Goal: Task Accomplishment & Management: Complete application form

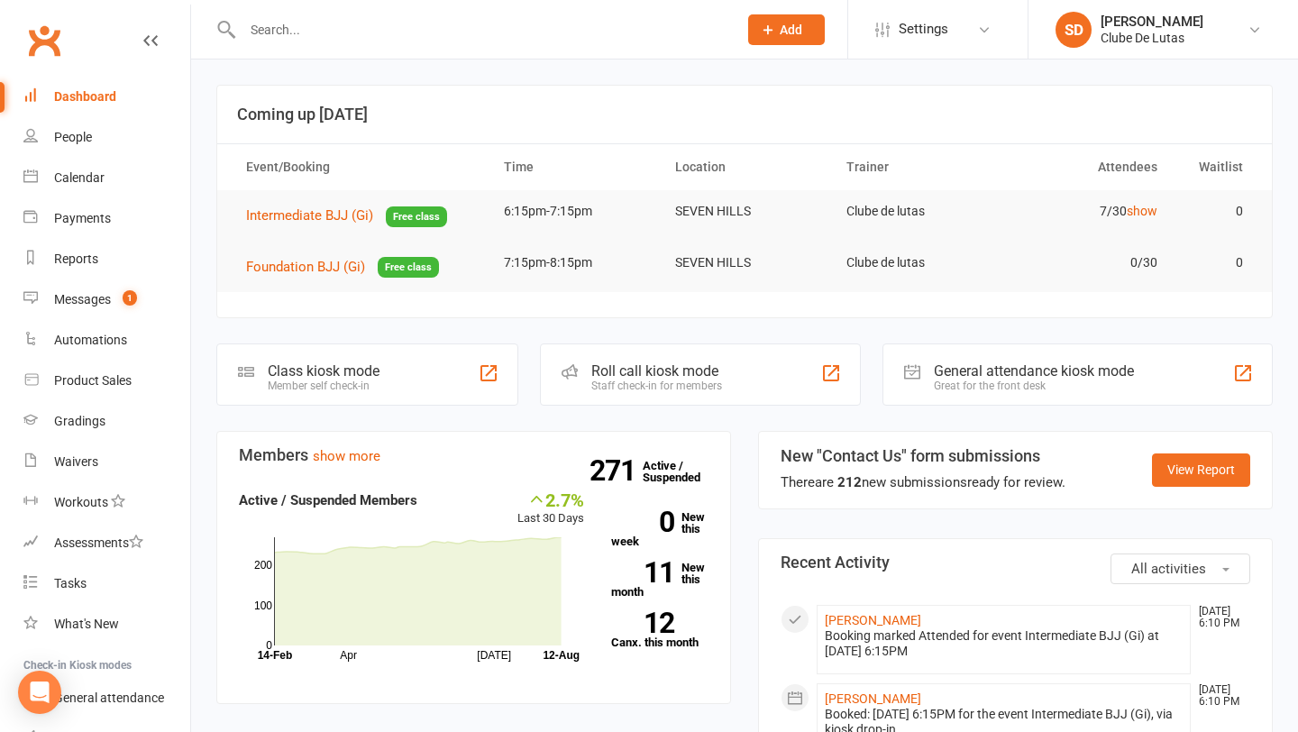
click at [277, 29] on input "text" at bounding box center [481, 29] width 488 height 25
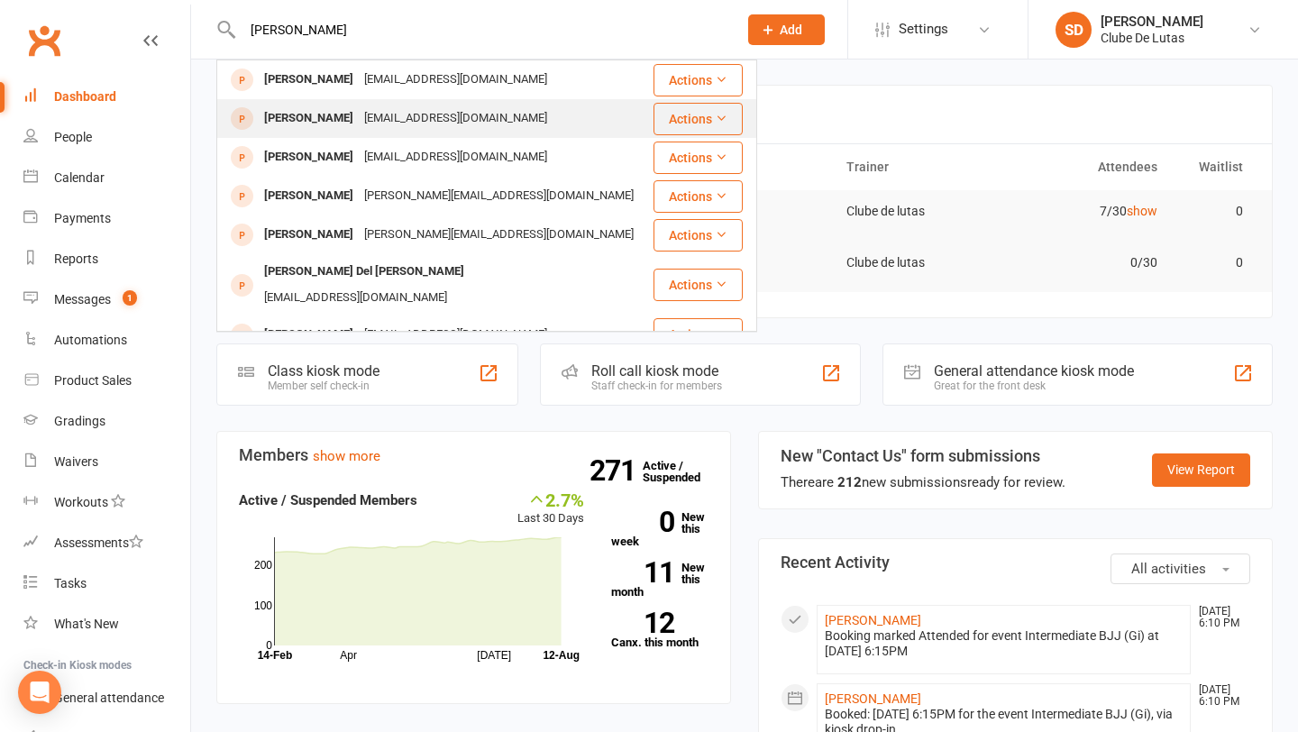
type input "Tyler hop"
click at [312, 119] on div "[PERSON_NAME]" at bounding box center [309, 118] width 100 height 26
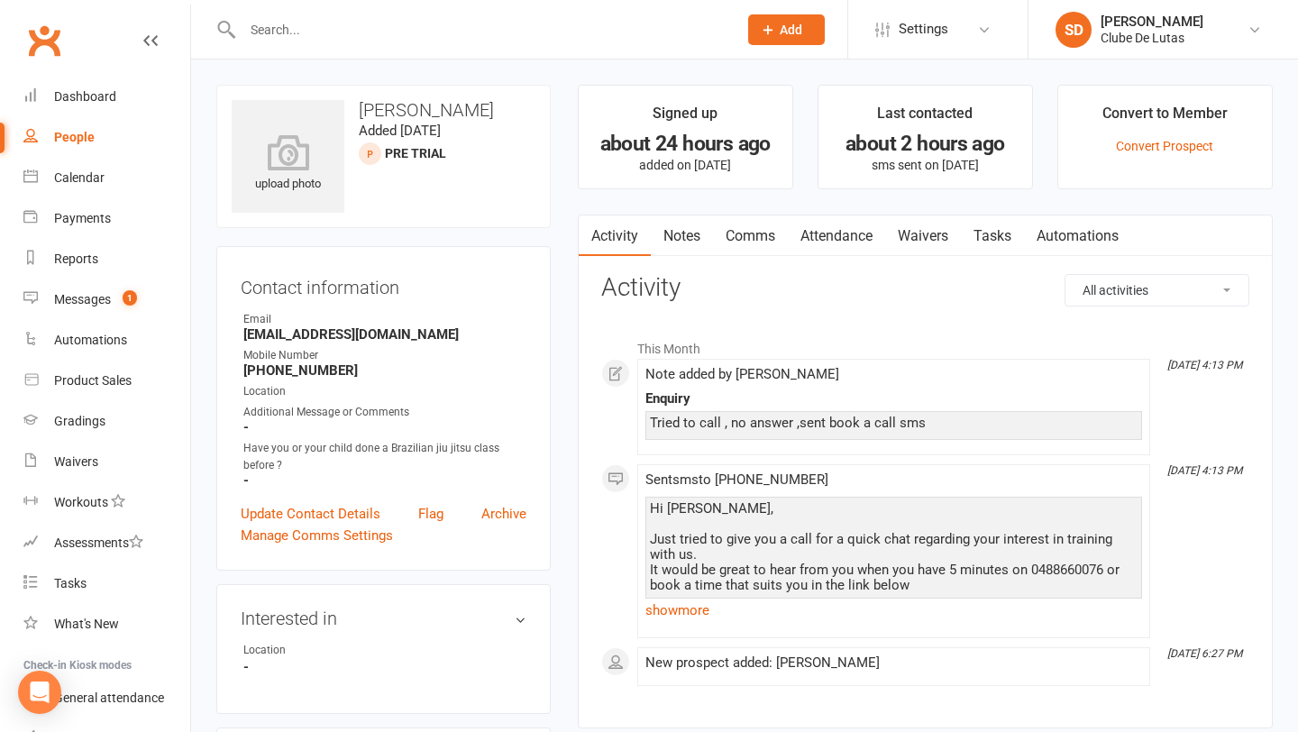
click at [830, 232] on link "Attendance" at bounding box center [836, 235] width 97 height 41
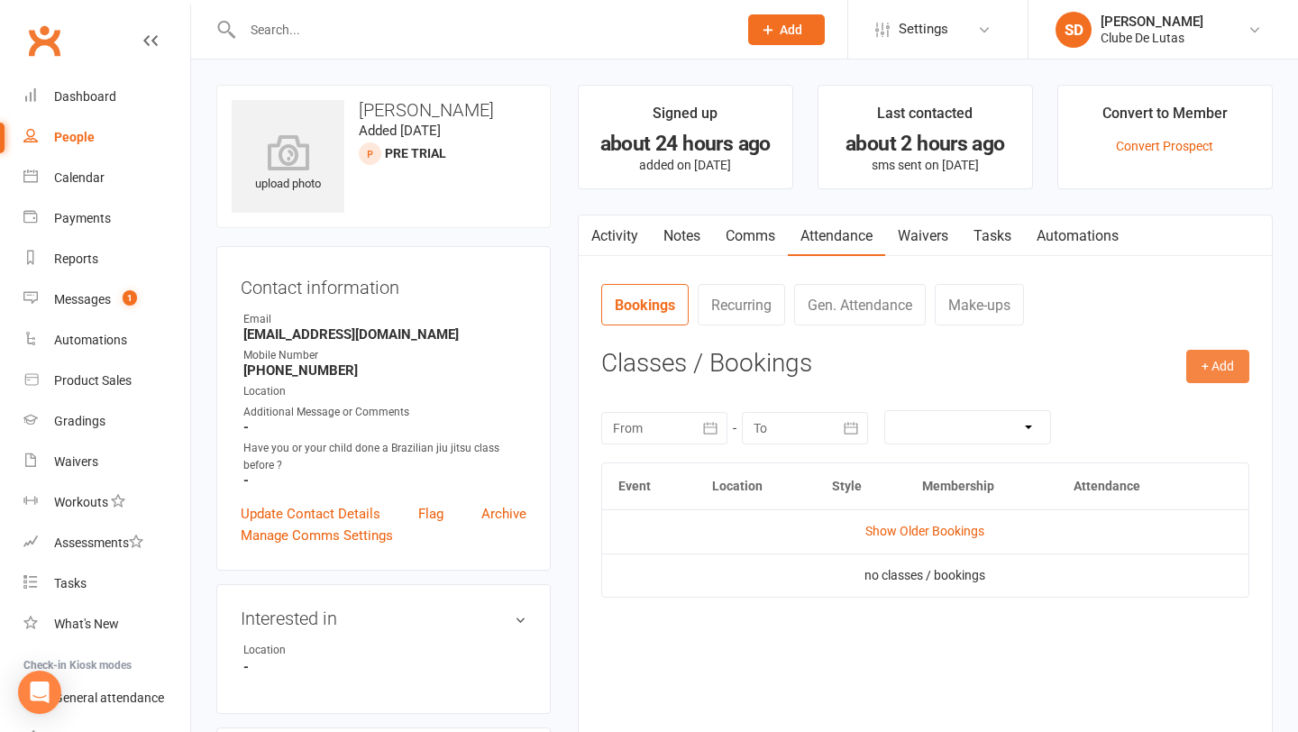
click at [1216, 365] on button "+ Add" at bounding box center [1217, 366] width 63 height 32
click at [1158, 389] on link "Book Event" at bounding box center [1159, 407] width 178 height 36
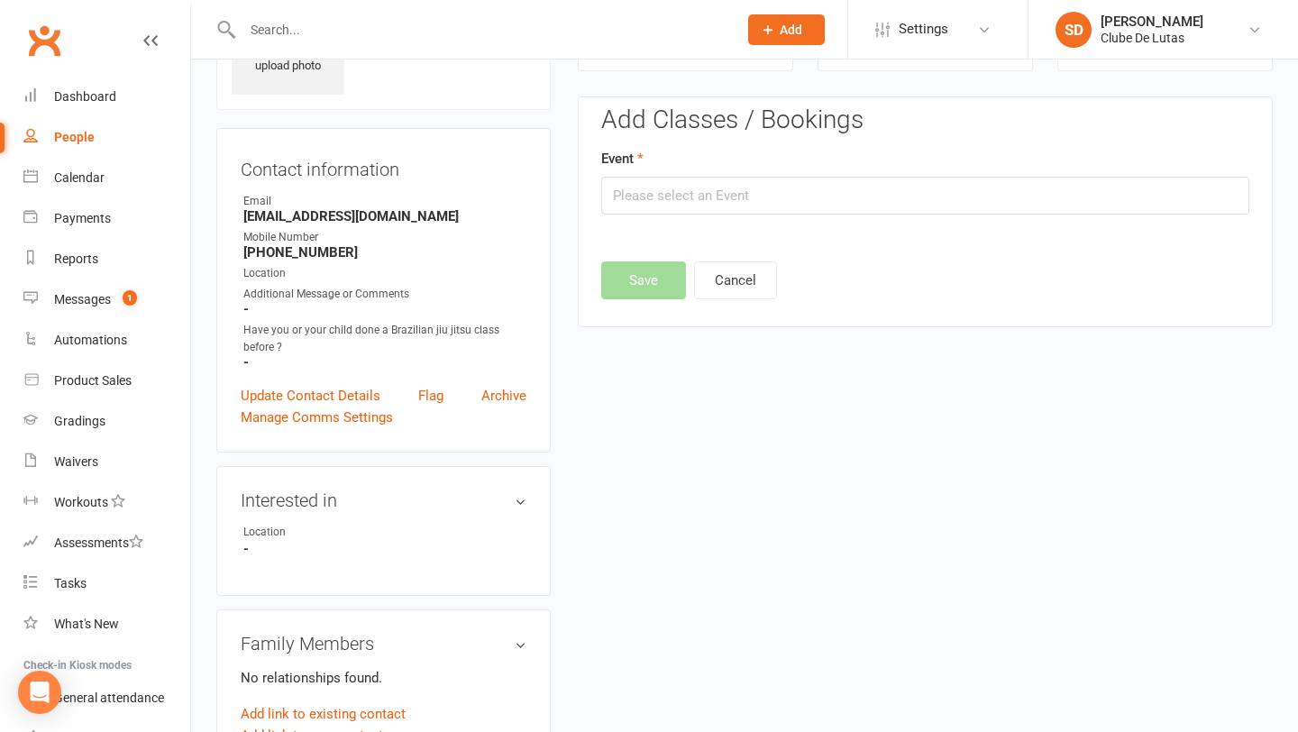
scroll to position [123, 0]
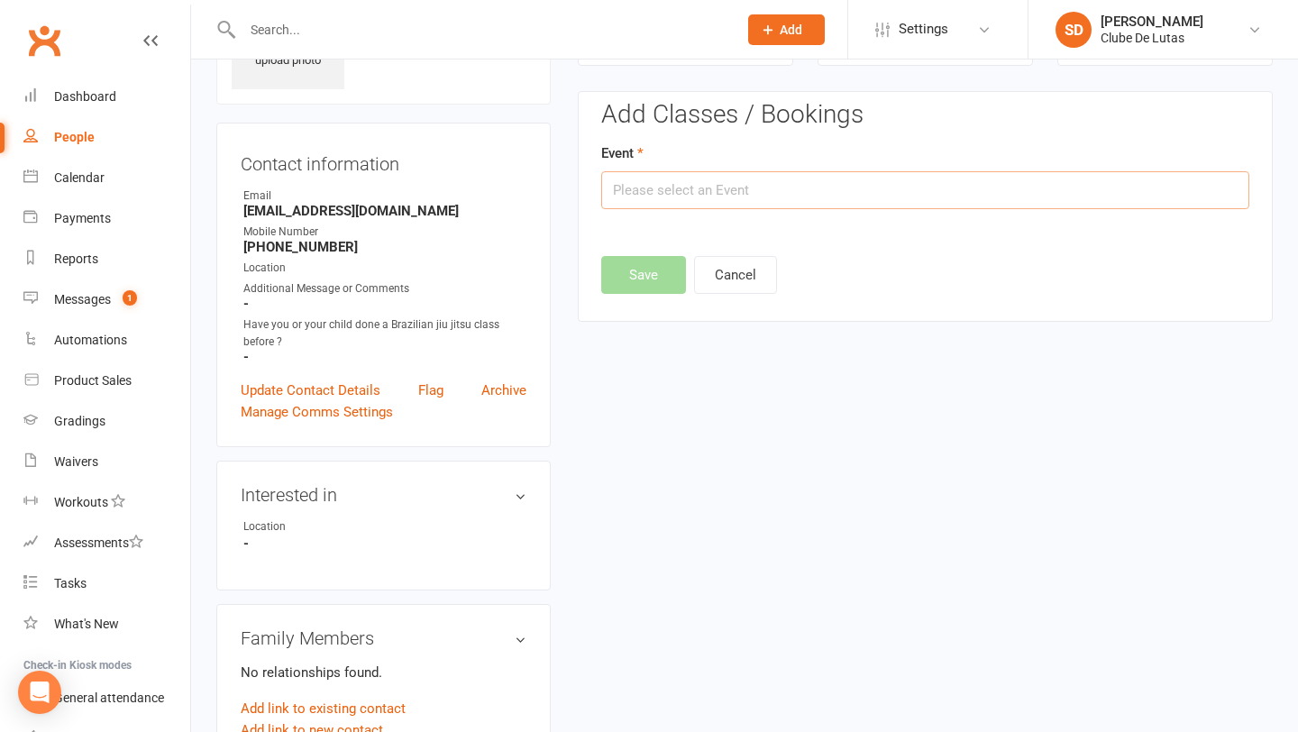
click at [895, 184] on input "text" at bounding box center [925, 190] width 648 height 38
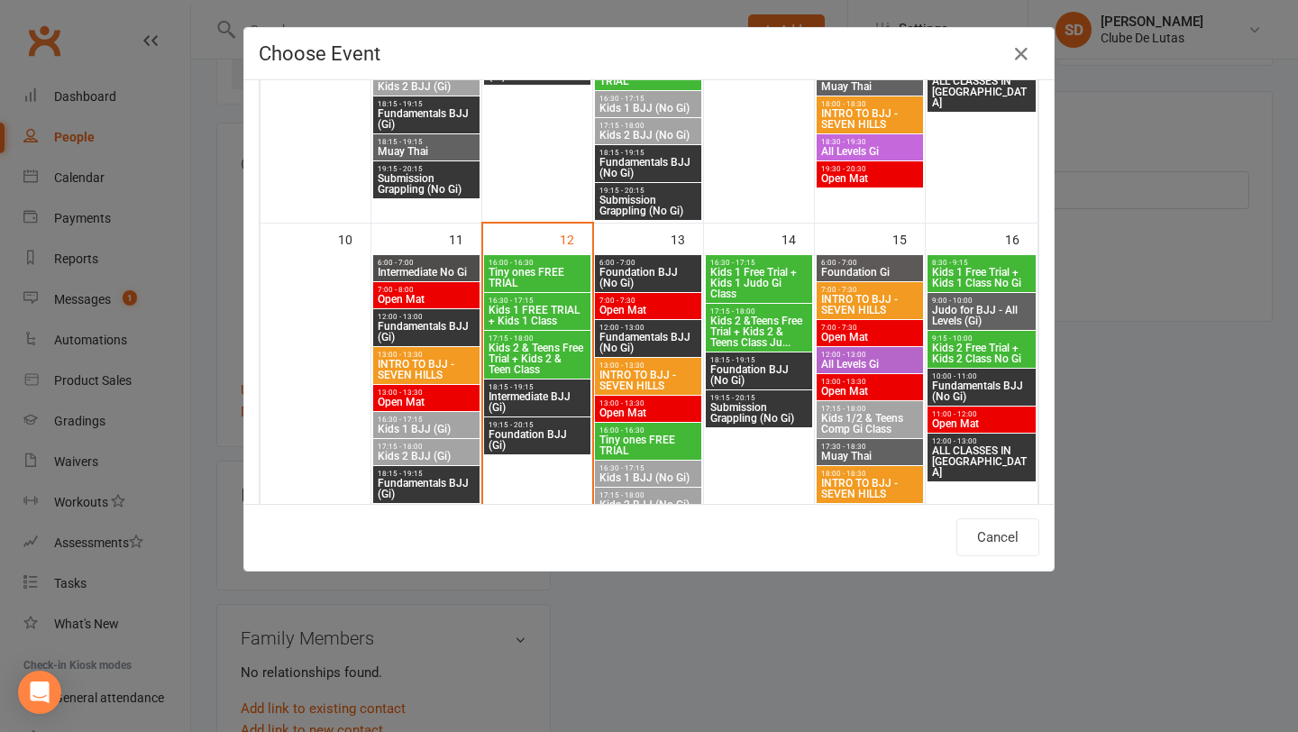
scroll to position [731, 0]
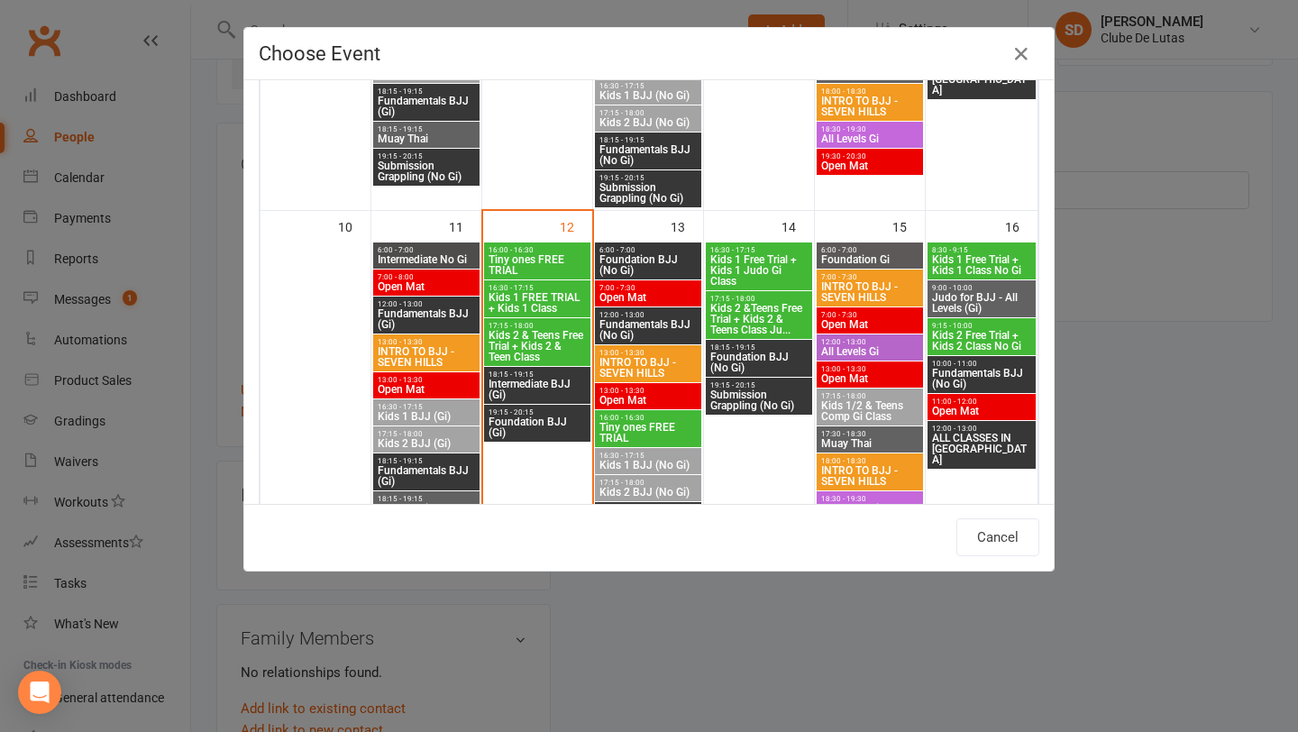
click at [1237, 411] on div "Choose Event Day Week Month August 2025 August 2025 Sun Mon Tue Wed Thu Fri Sat…" at bounding box center [649, 366] width 1298 height 732
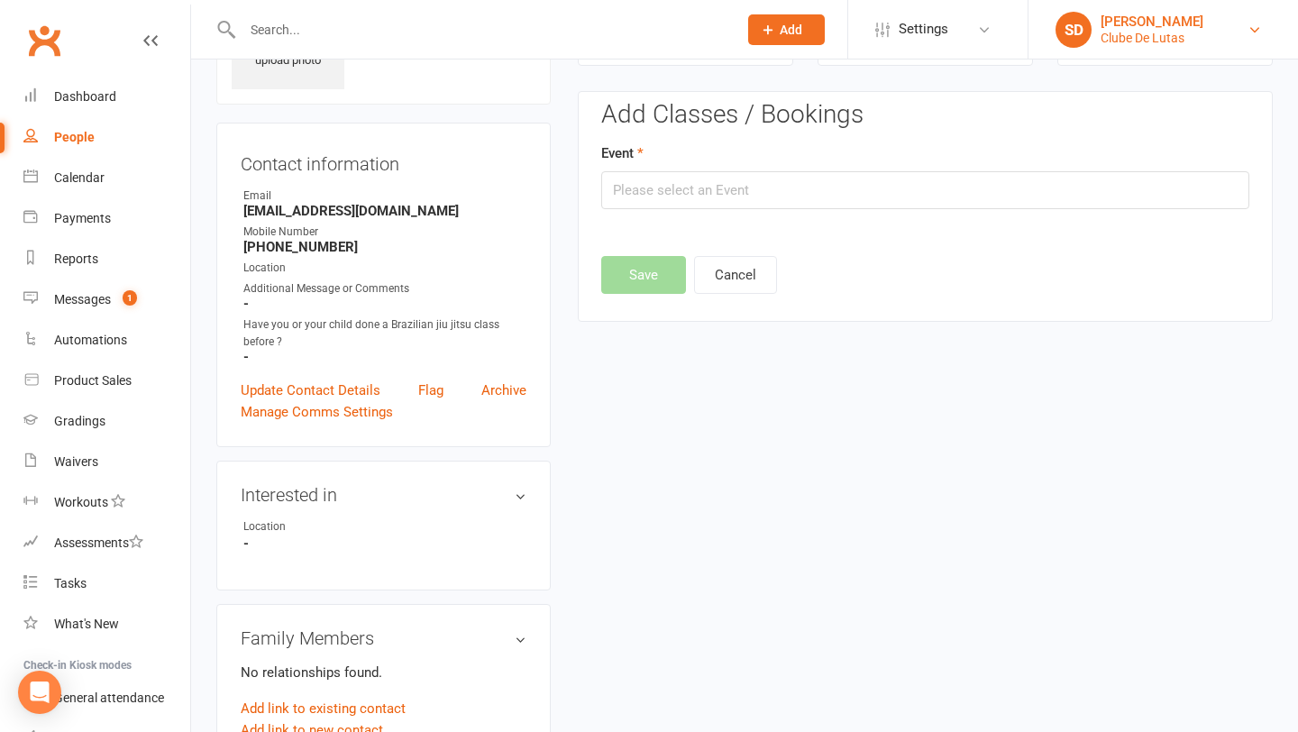
click at [1160, 27] on div "[PERSON_NAME]" at bounding box center [1152, 22] width 103 height 16
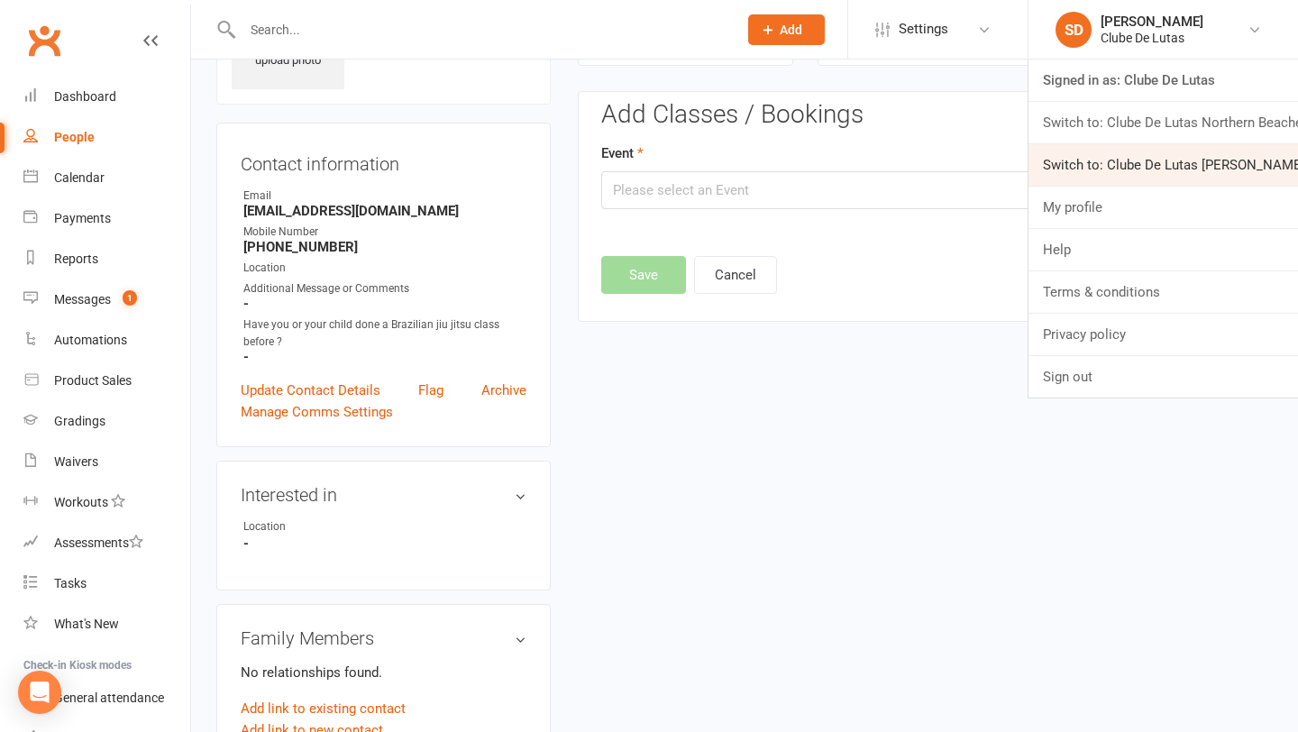
click at [1155, 152] on link "Switch to: Clube De Lutas [PERSON_NAME] [PERSON_NAME]" at bounding box center [1164, 164] width 270 height 41
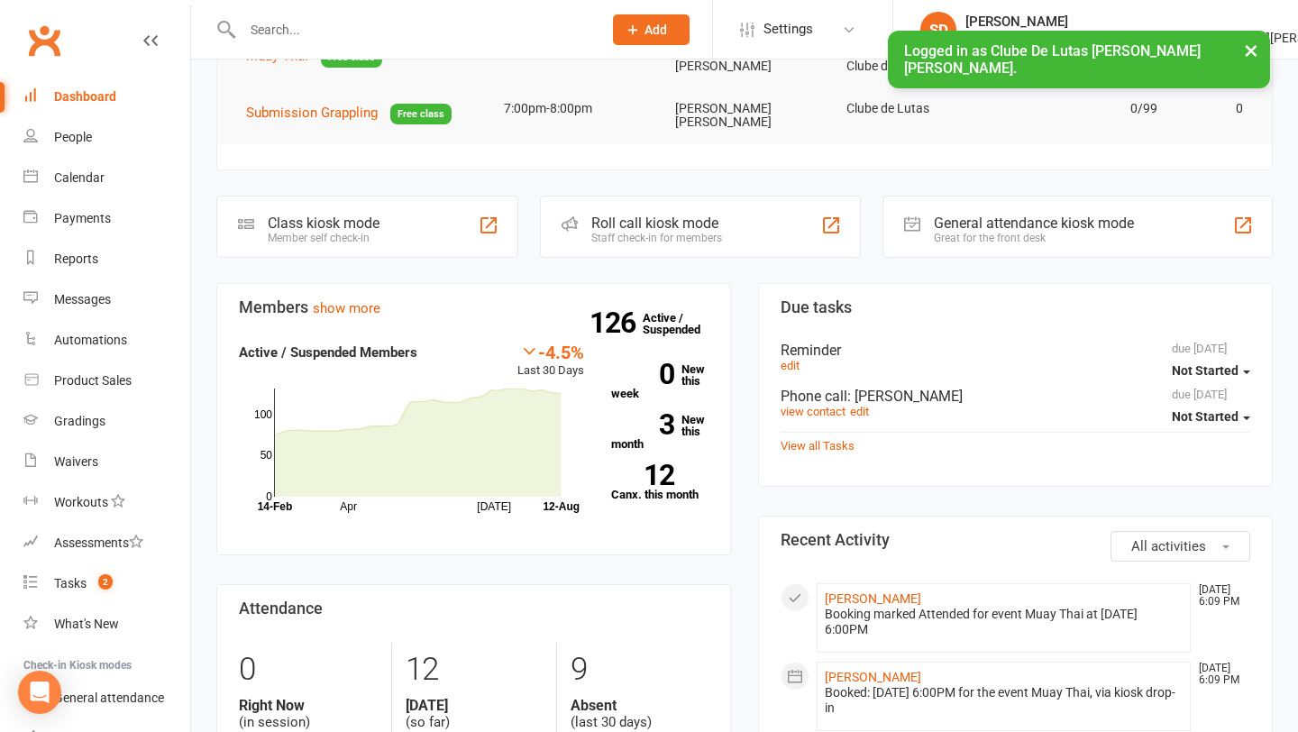
scroll to position [160, 0]
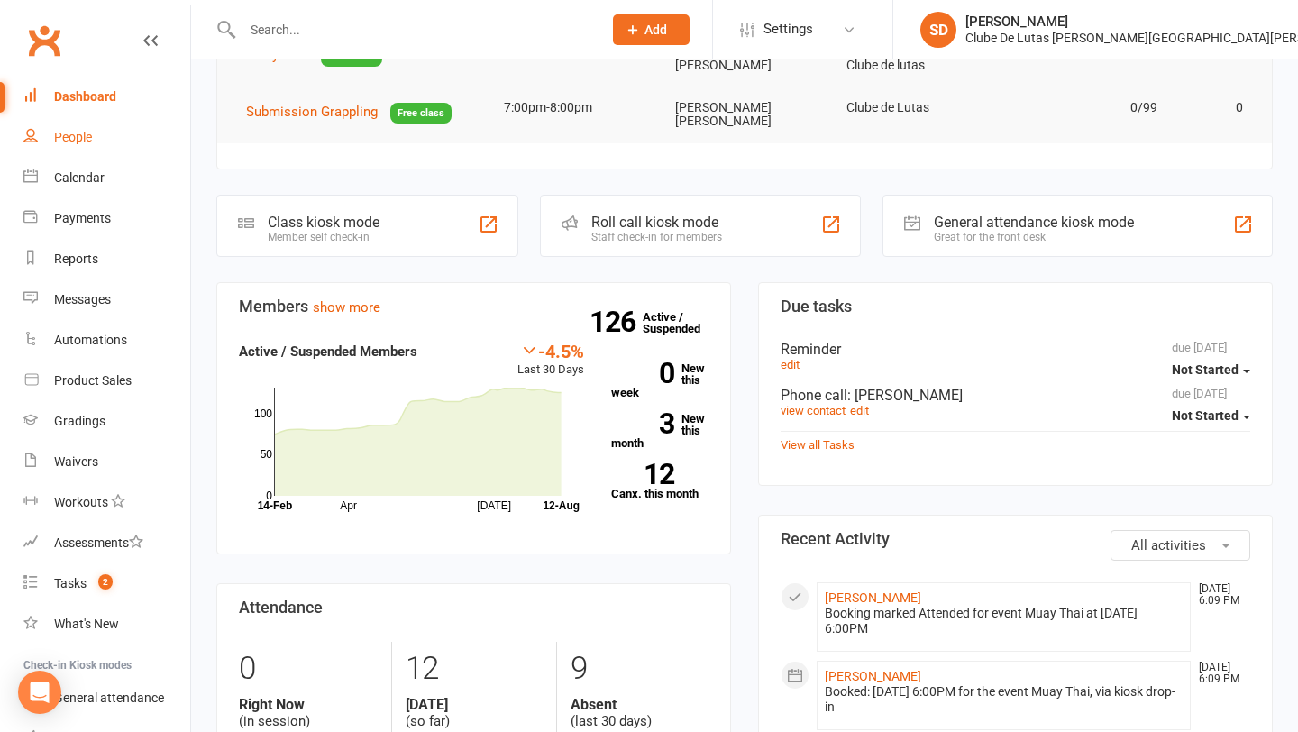
click at [88, 147] on link "People" at bounding box center [106, 137] width 167 height 41
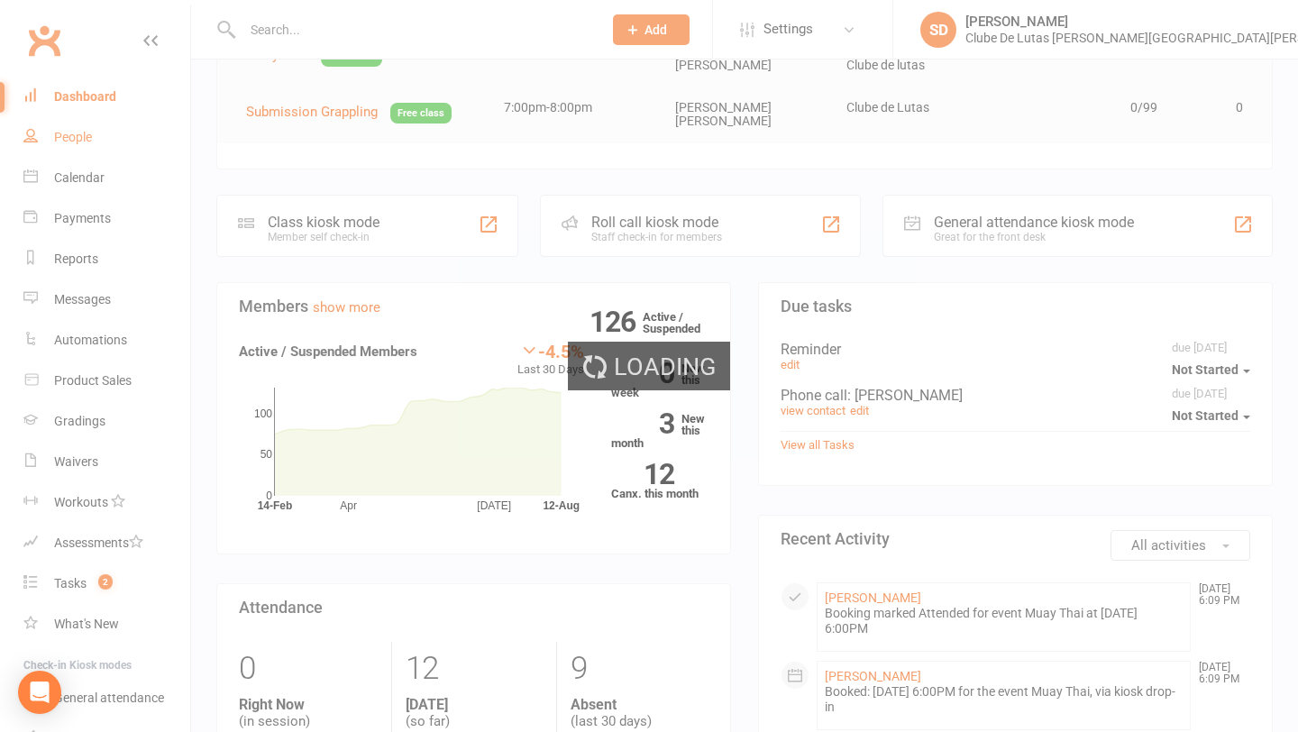
select select "100"
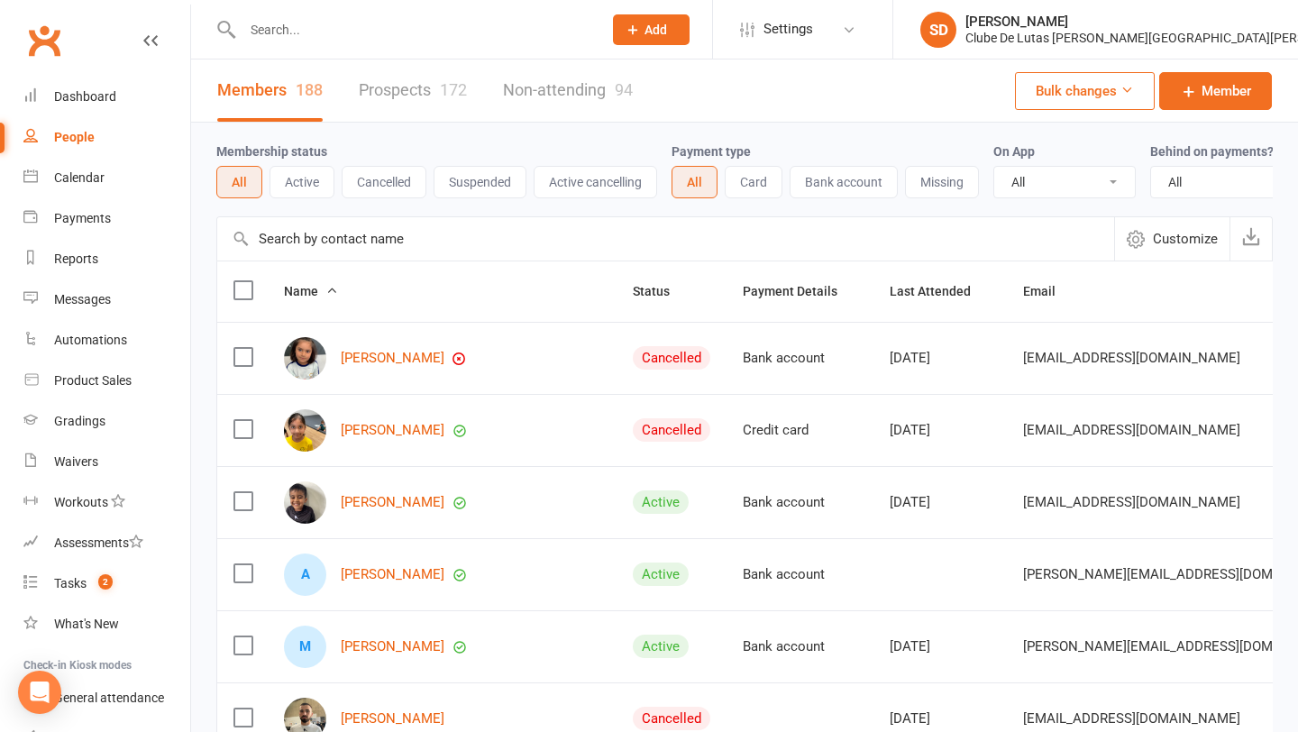
click at [690, 32] on button "Add" at bounding box center [651, 29] width 77 height 31
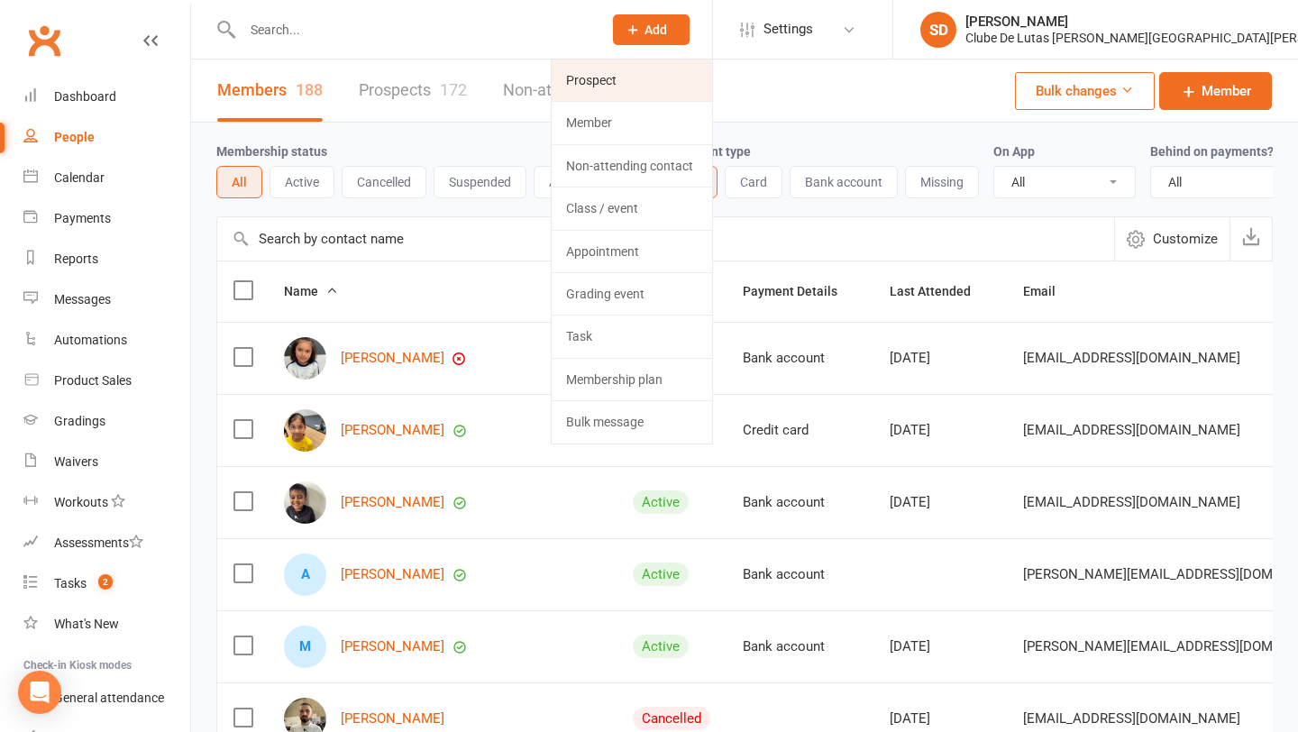
click at [712, 90] on link "Prospect" at bounding box center [632, 79] width 160 height 41
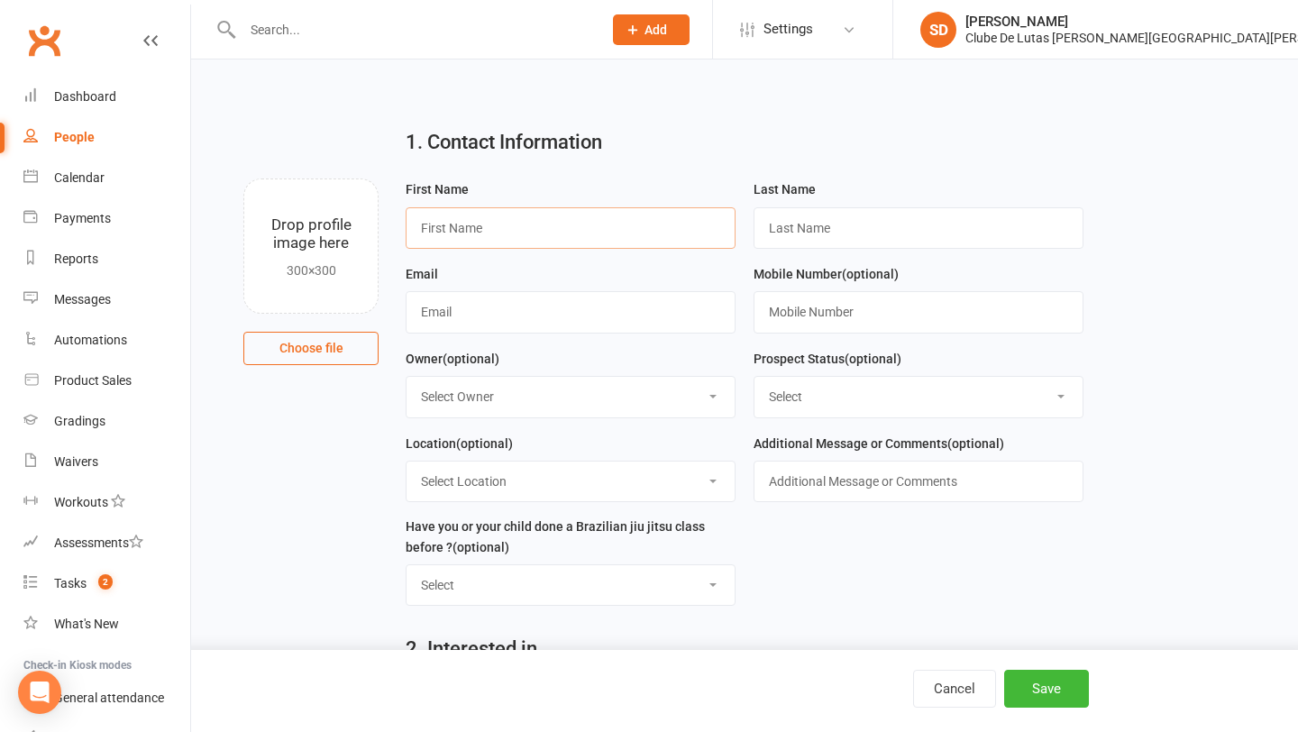
click at [480, 231] on input "text" at bounding box center [571, 227] width 330 height 41
type input "Tyler"
click at [785, 225] on input "text" at bounding box center [919, 227] width 330 height 41
type input "Hope"
click at [644, 307] on input "text" at bounding box center [571, 311] width 330 height 41
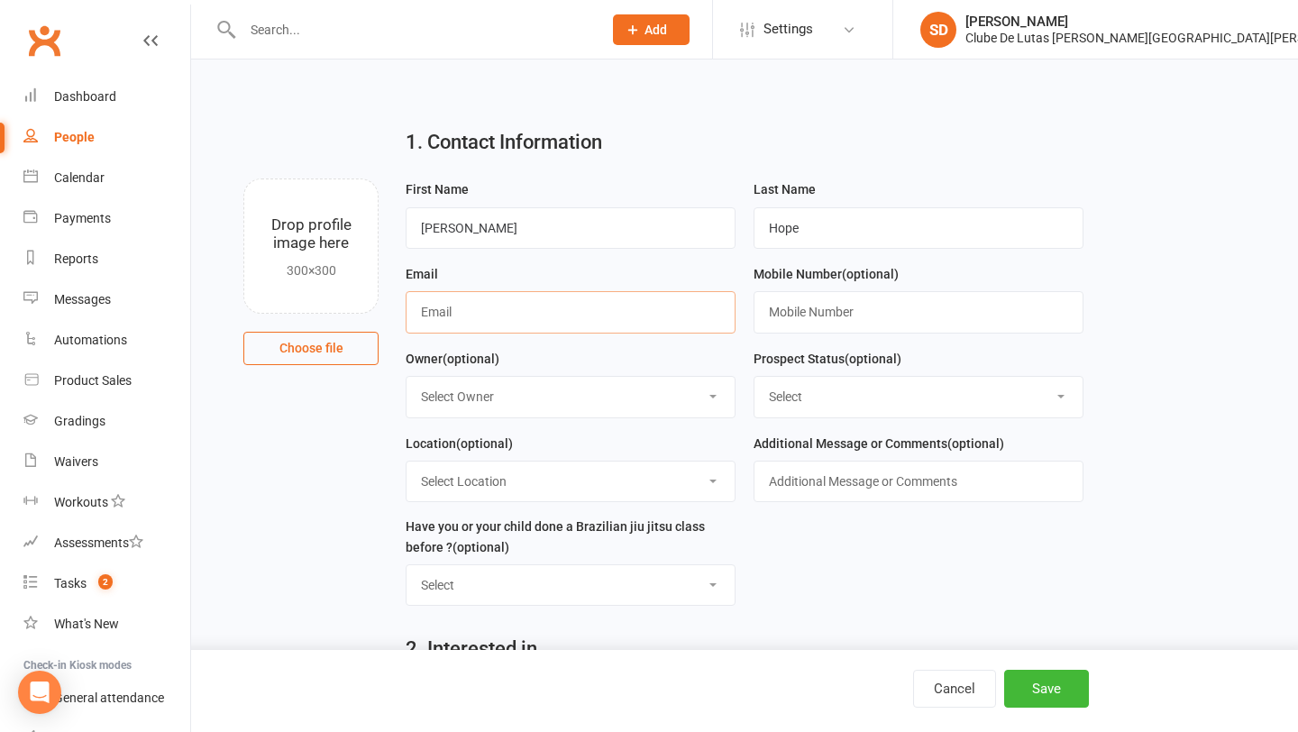
paste input "[EMAIL_ADDRESS][DOMAIN_NAME]"
type input "[EMAIL_ADDRESS][DOMAIN_NAME]"
click at [815, 322] on input "text" at bounding box center [919, 311] width 330 height 41
click at [829, 319] on input "text" at bounding box center [919, 311] width 330 height 41
paste input "0433611158"
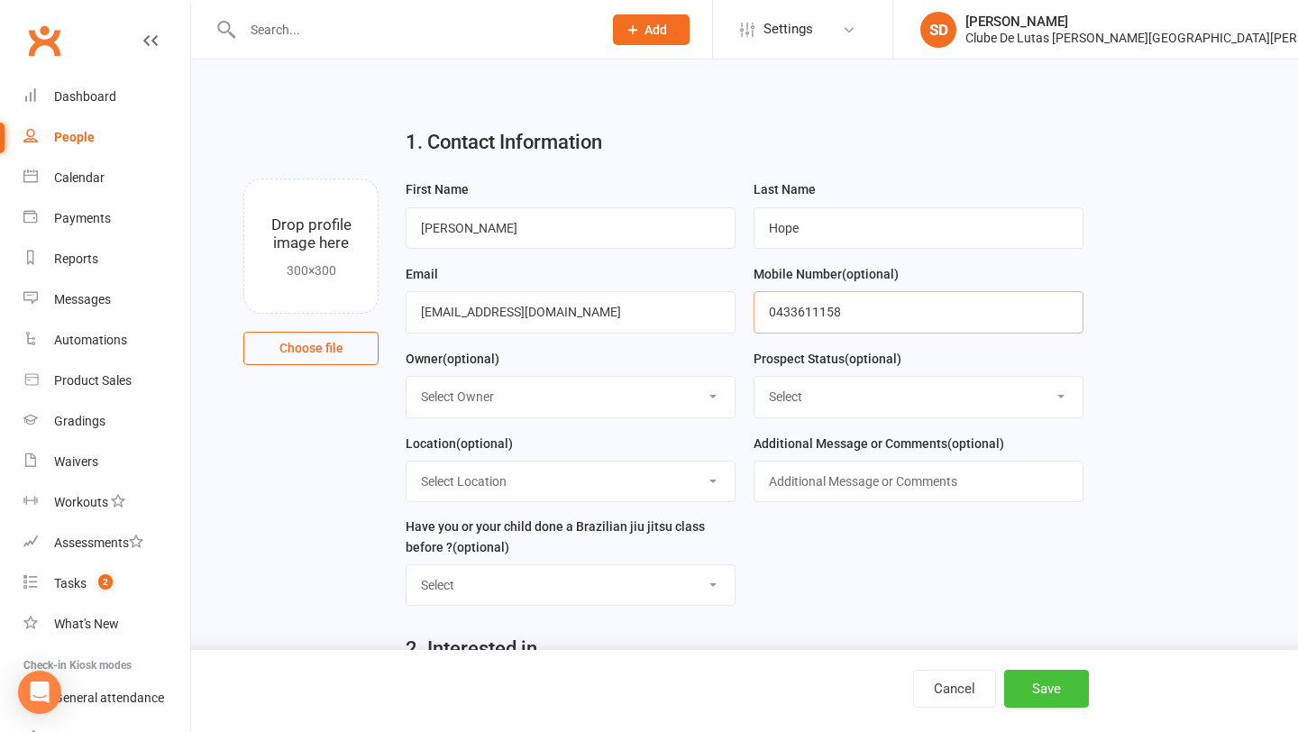
type input "0433611158"
click at [1048, 704] on button "Save" at bounding box center [1046, 689] width 85 height 38
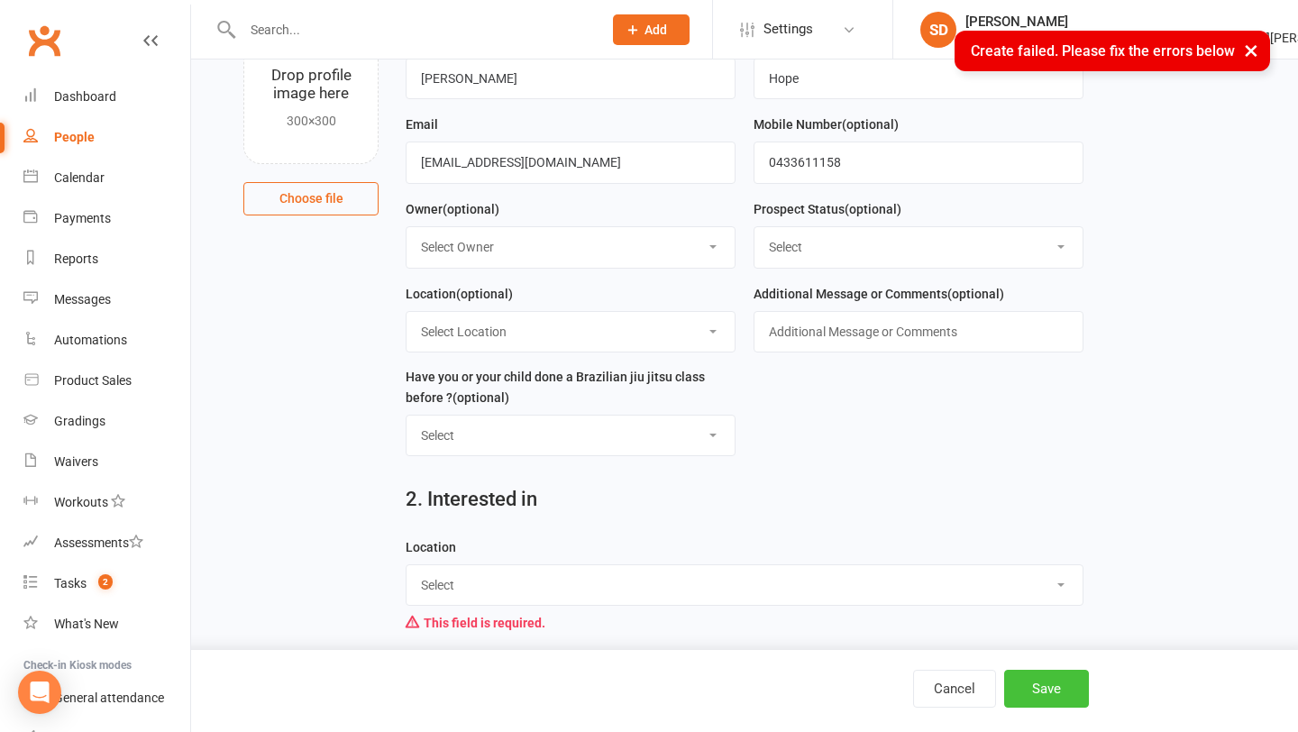
scroll to position [347, 0]
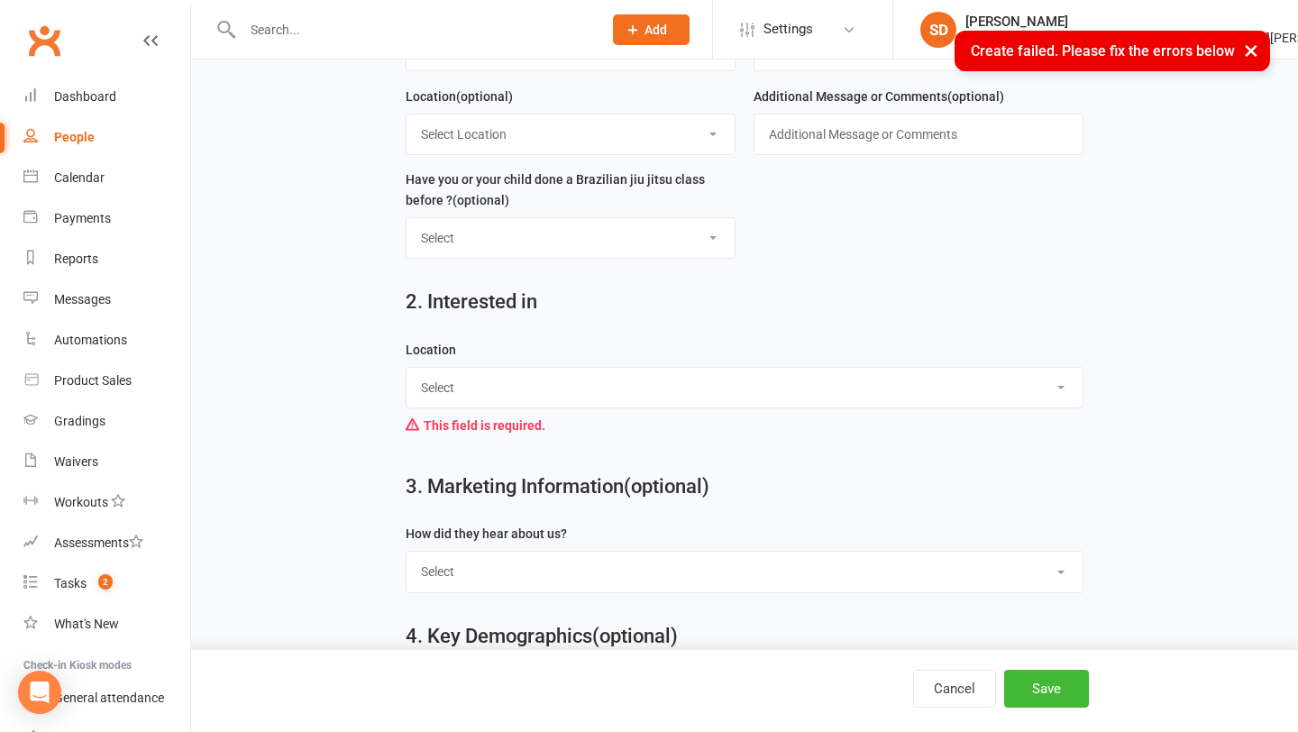
click at [957, 416] on div "This field is required." at bounding box center [744, 425] width 677 height 34
click at [956, 394] on select "Select Seven Hills Rouse Hill" at bounding box center [744, 388] width 675 height 40
select select "Rouse Hill"
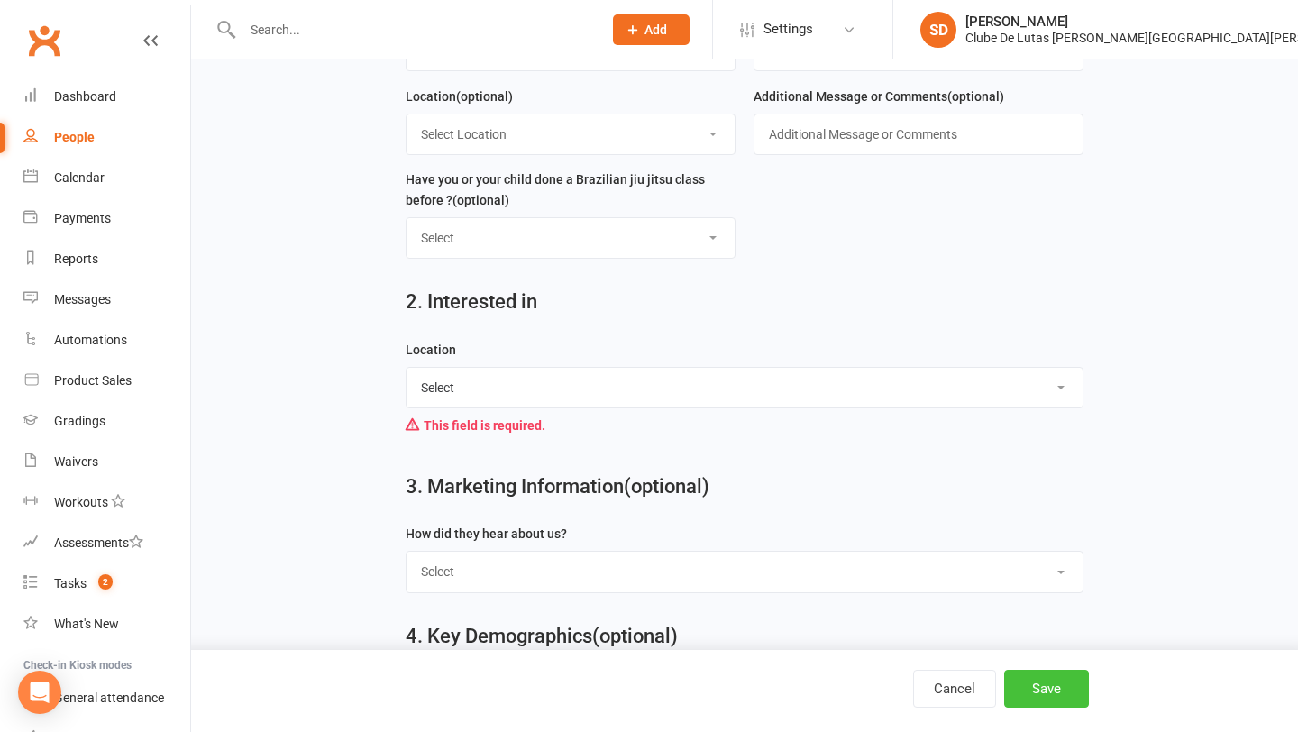
click at [1060, 699] on button "Save" at bounding box center [1046, 689] width 85 height 38
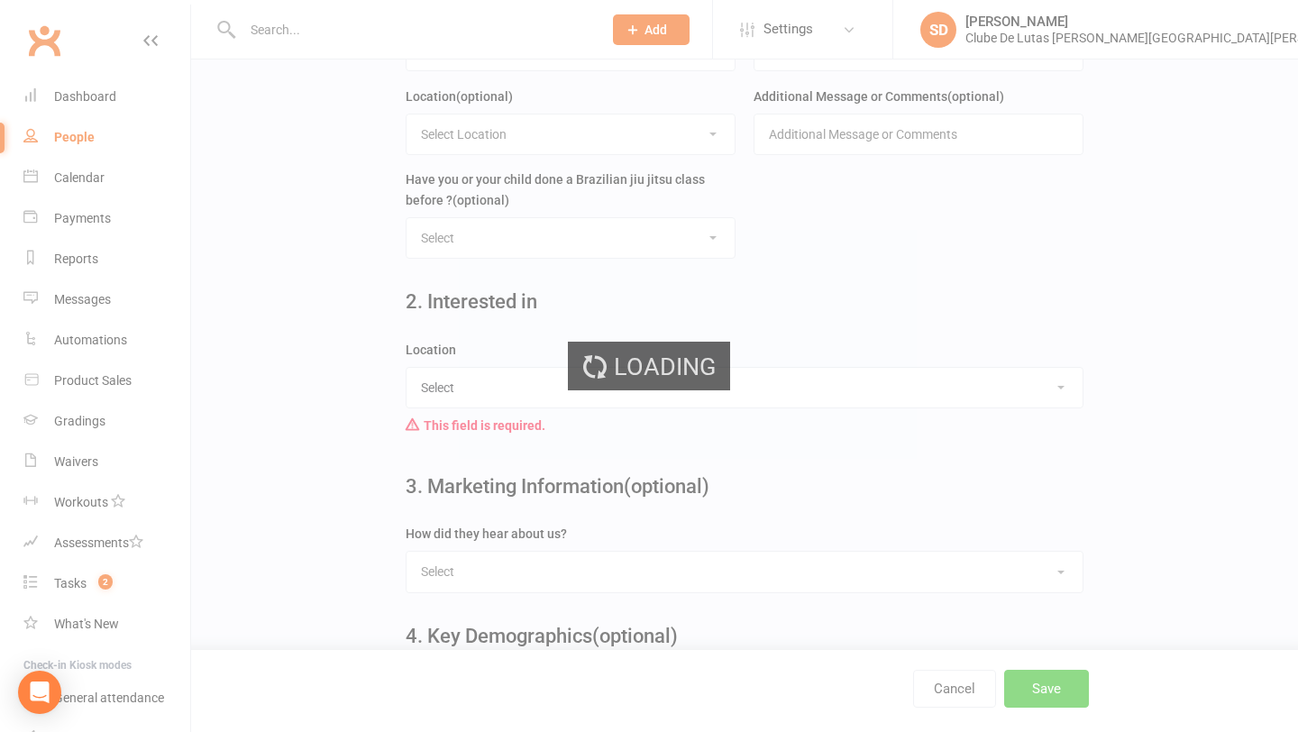
scroll to position [0, 0]
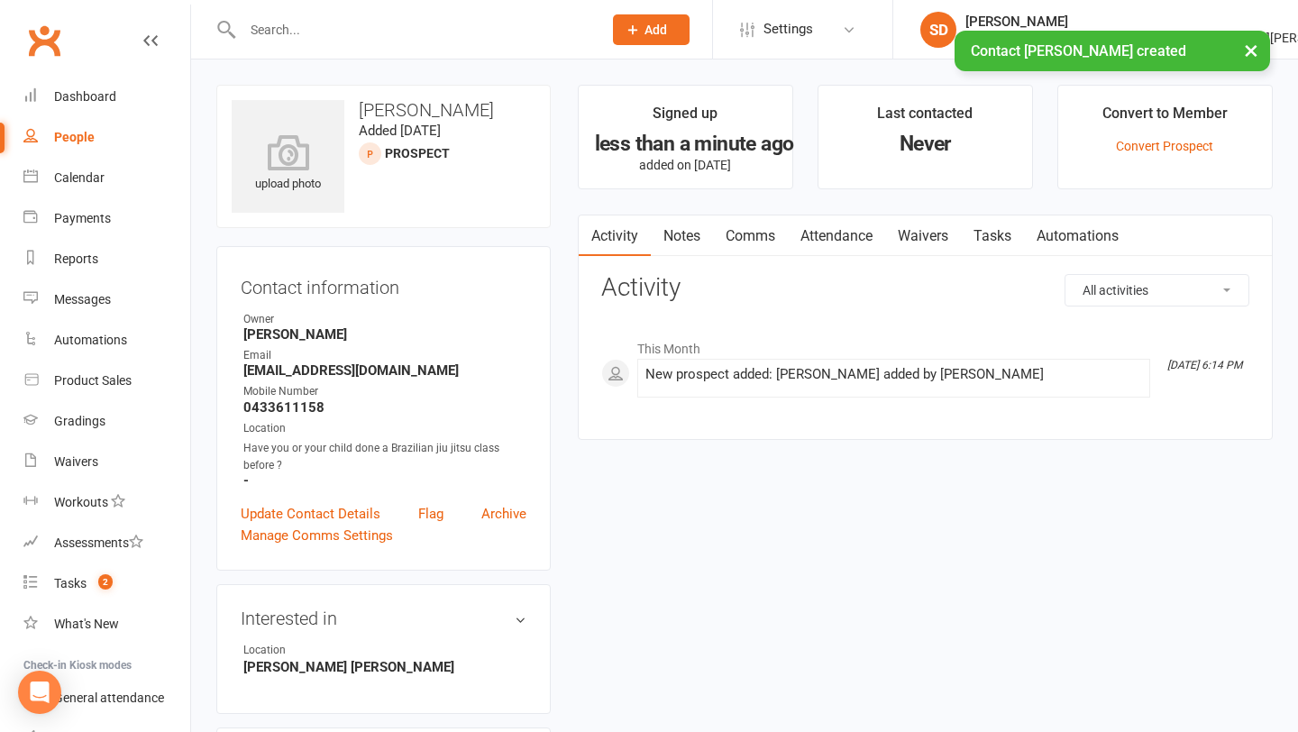
click at [852, 242] on link "Attendance" at bounding box center [836, 235] width 97 height 41
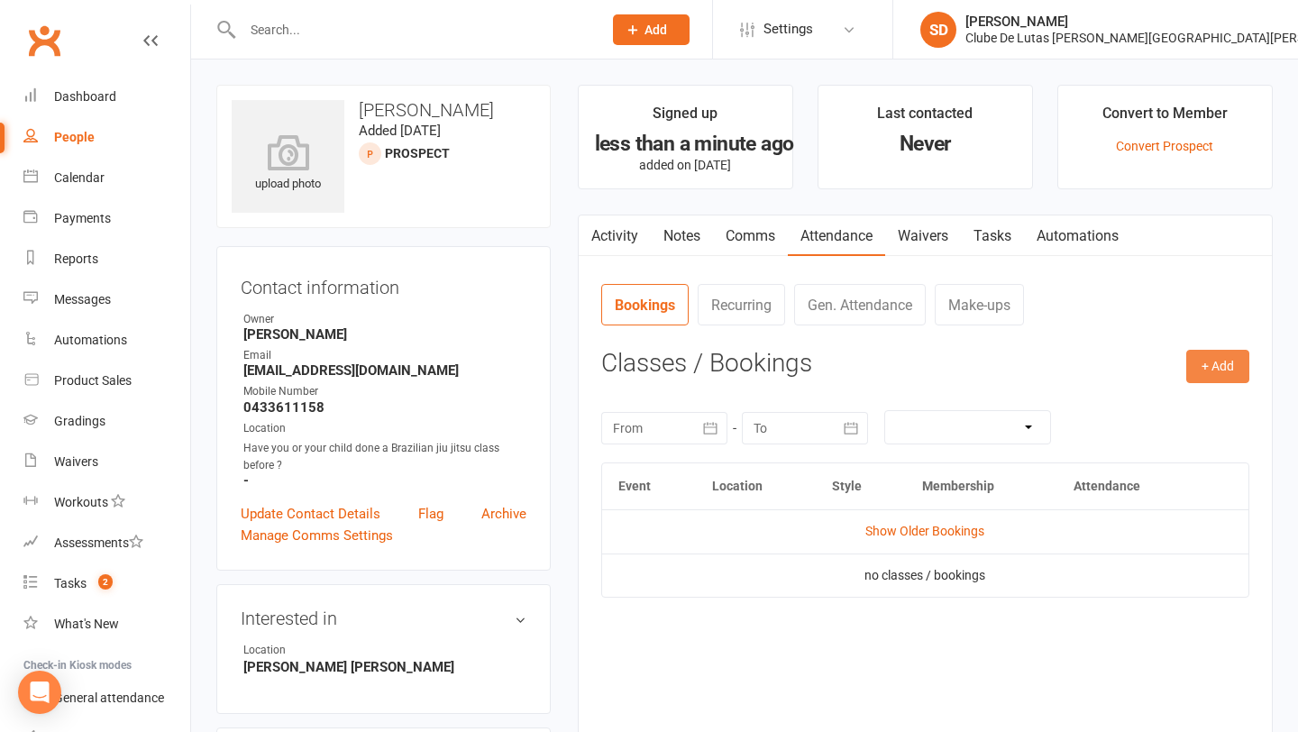
click at [1216, 372] on button "+ Add" at bounding box center [1217, 366] width 63 height 32
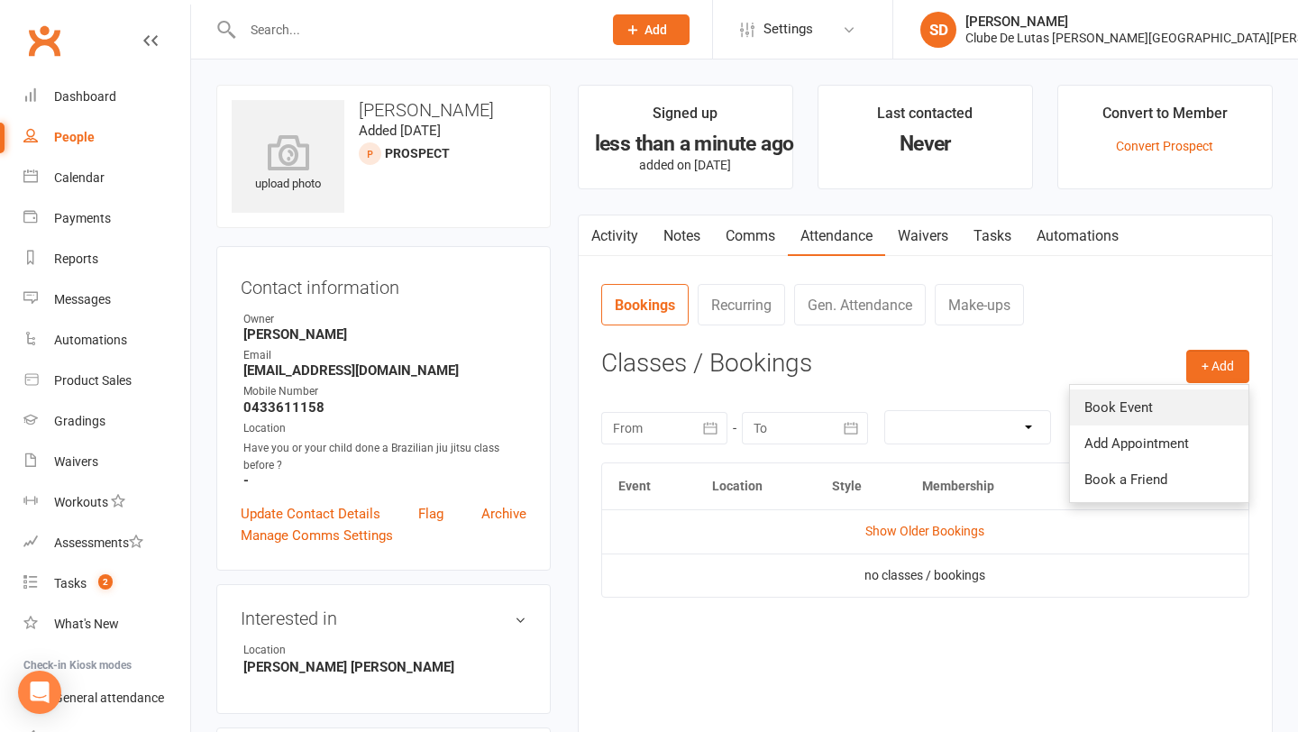
click at [1164, 405] on link "Book Event" at bounding box center [1159, 407] width 178 height 36
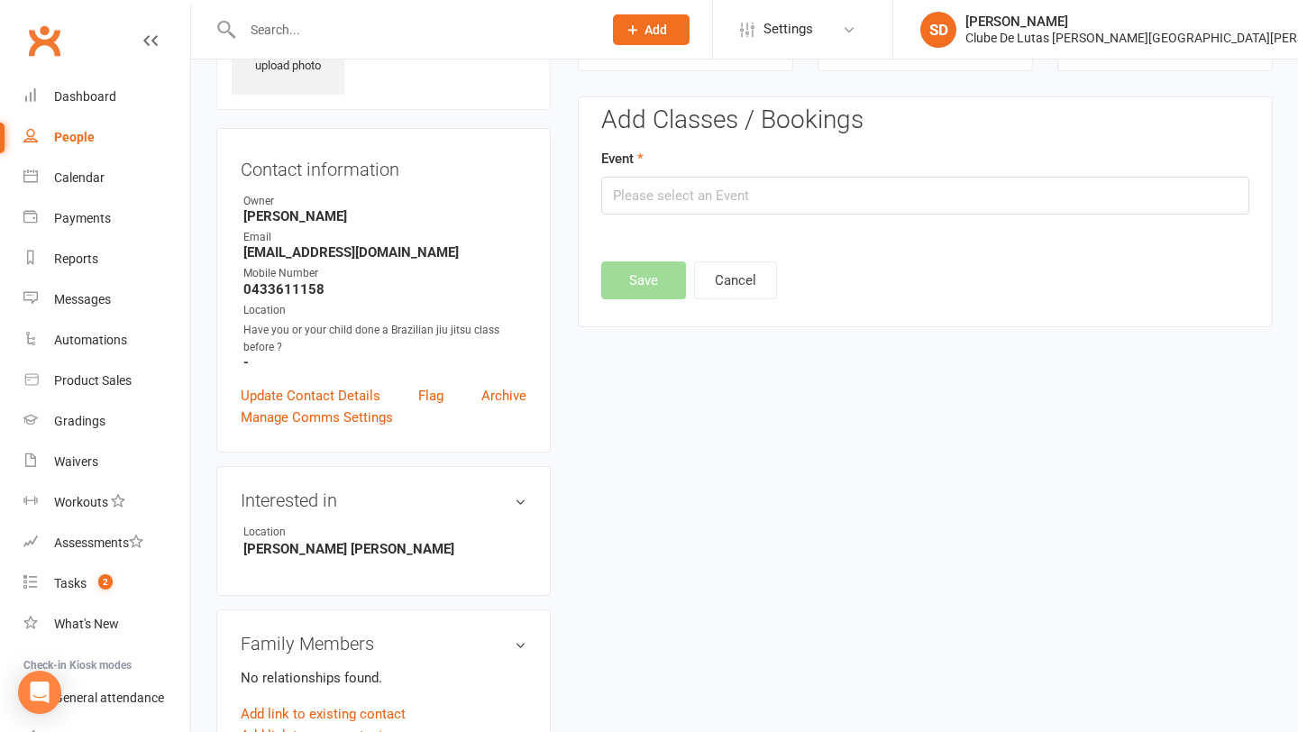
scroll to position [123, 0]
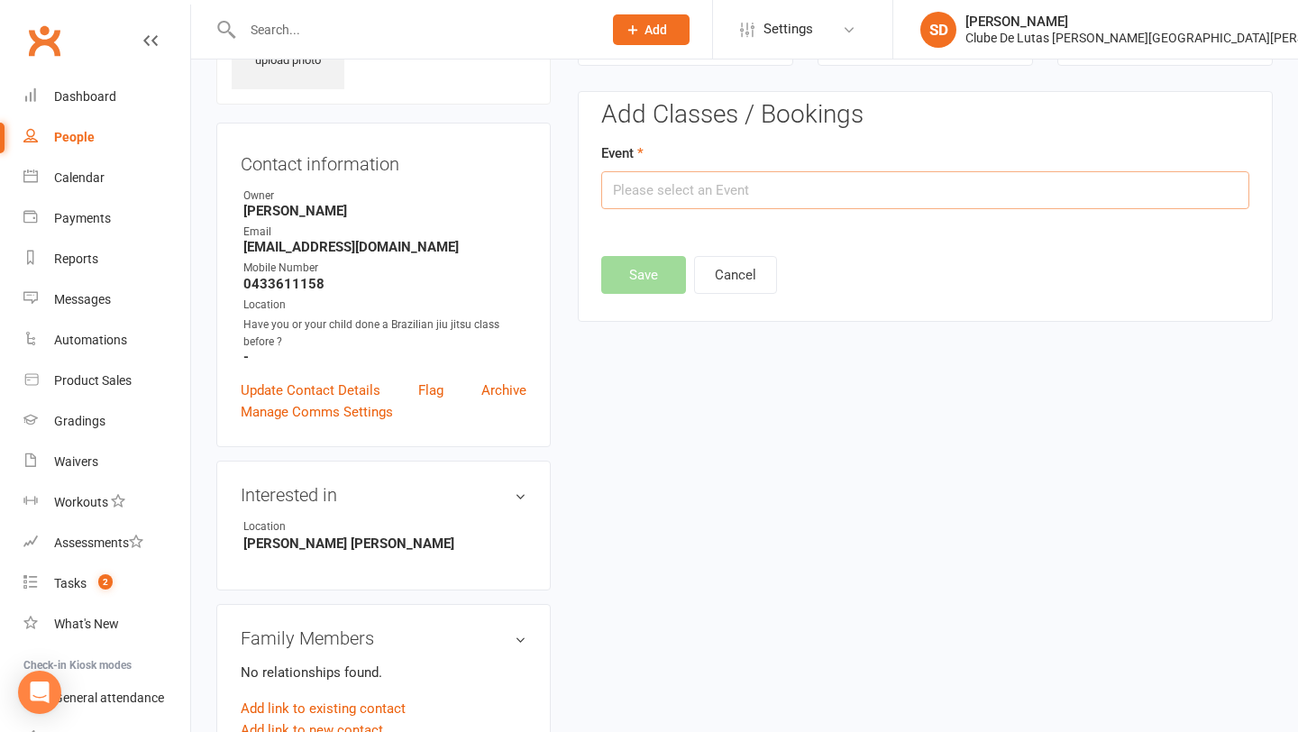
click at [1070, 177] on input "text" at bounding box center [925, 190] width 648 height 38
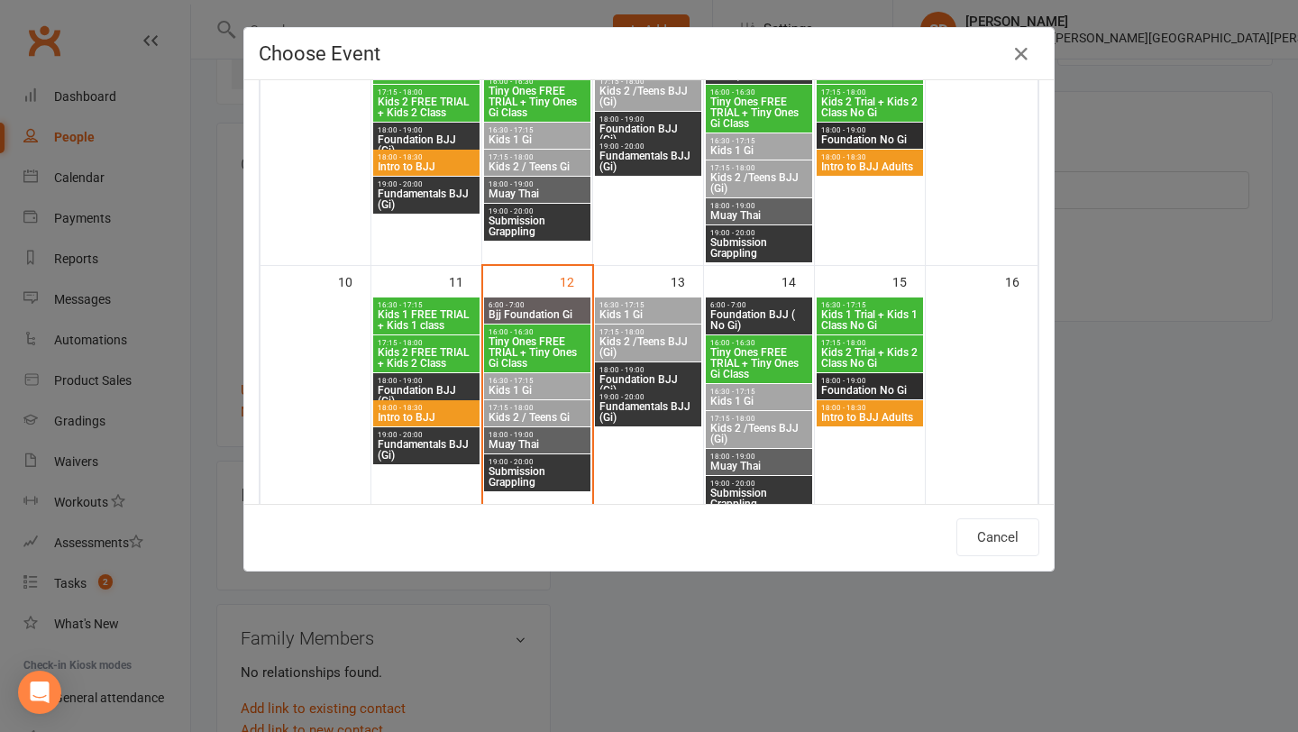
scroll to position [489, 0]
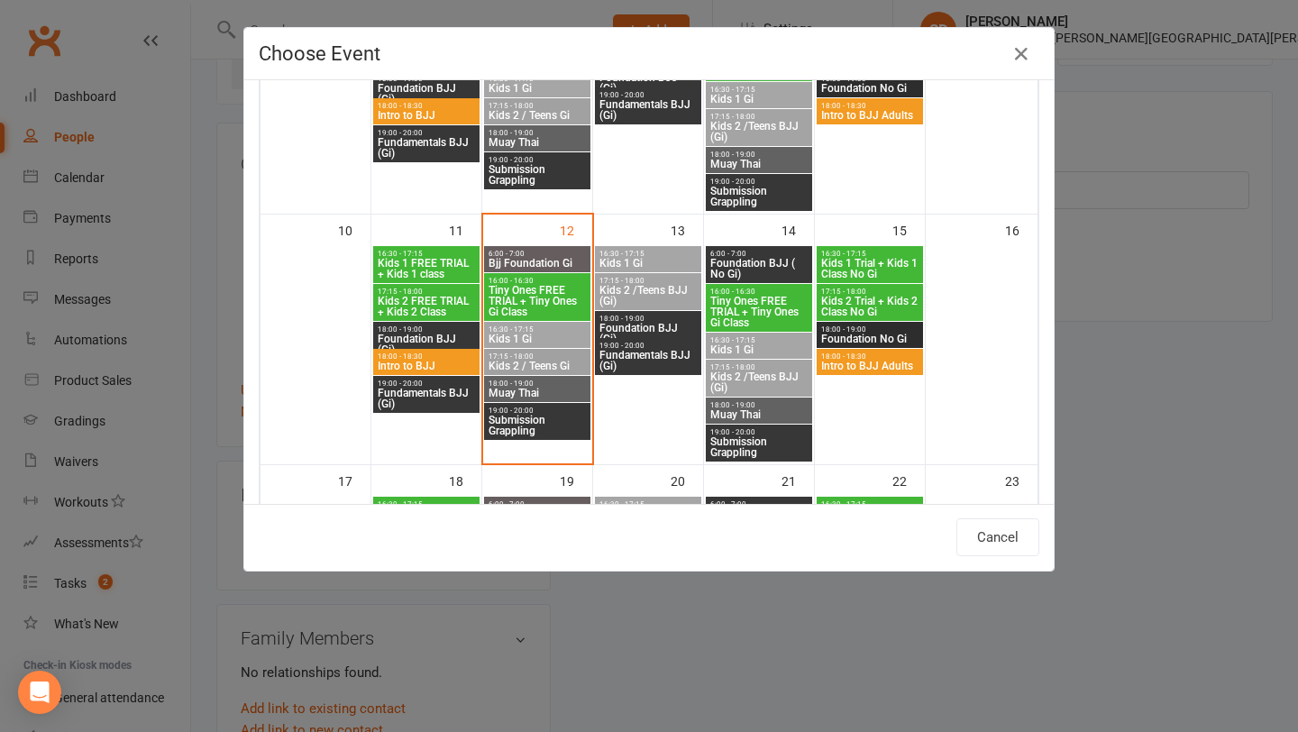
click at [764, 409] on span "Muay Thai" at bounding box center [758, 414] width 99 height 11
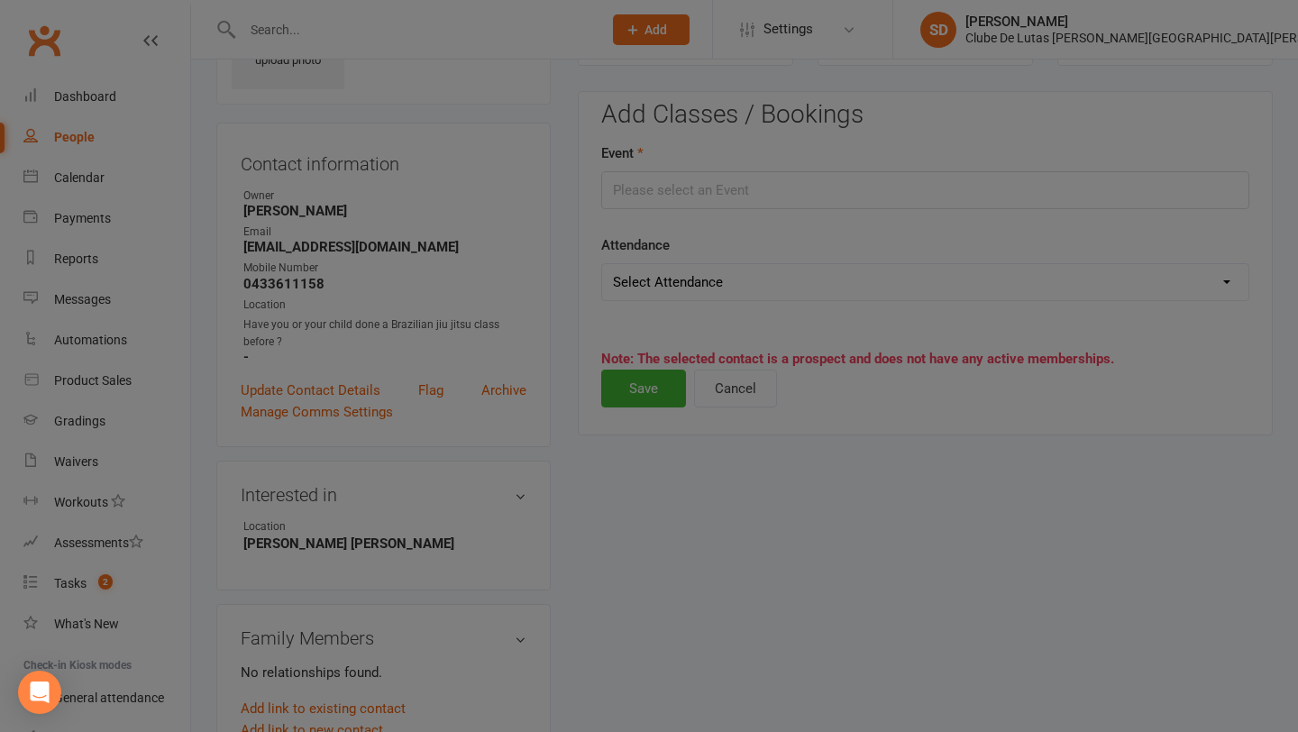
type input "Muay Thai - Aug 14, 2025 6:00:00 PM"
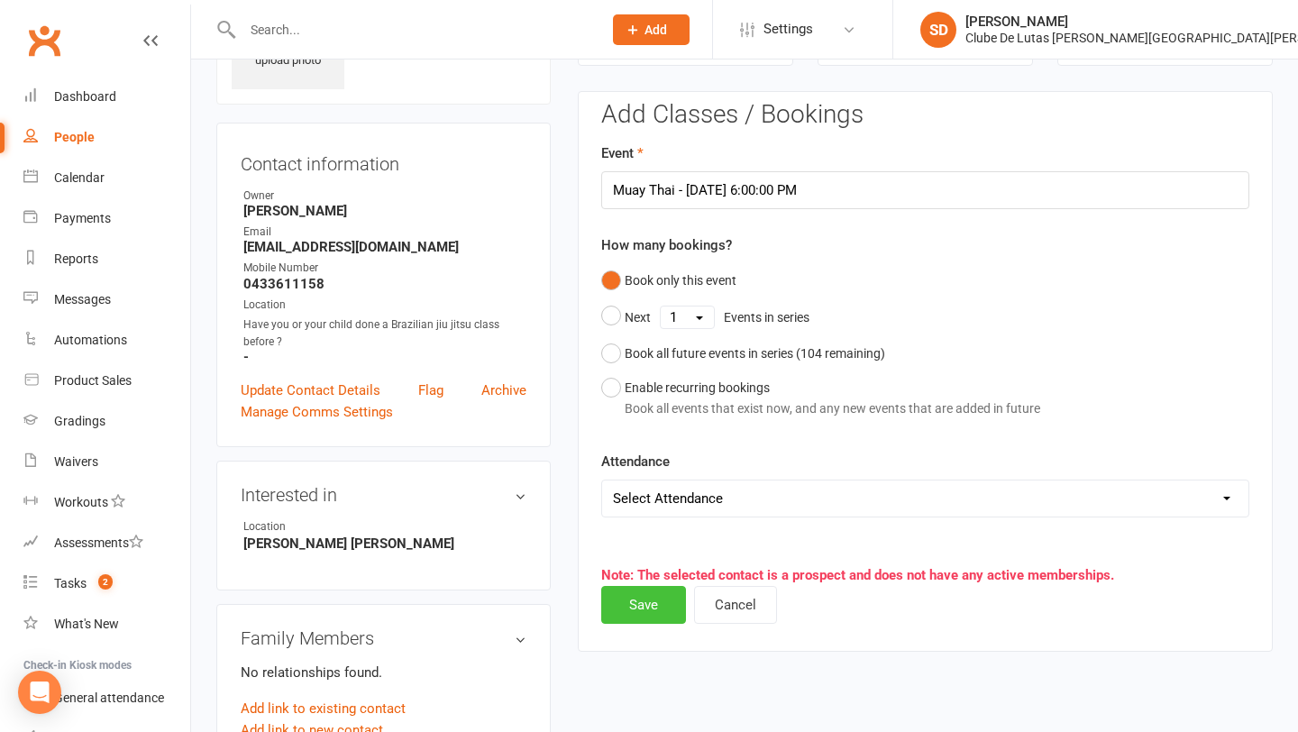
click at [638, 617] on button "Save" at bounding box center [643, 605] width 85 height 38
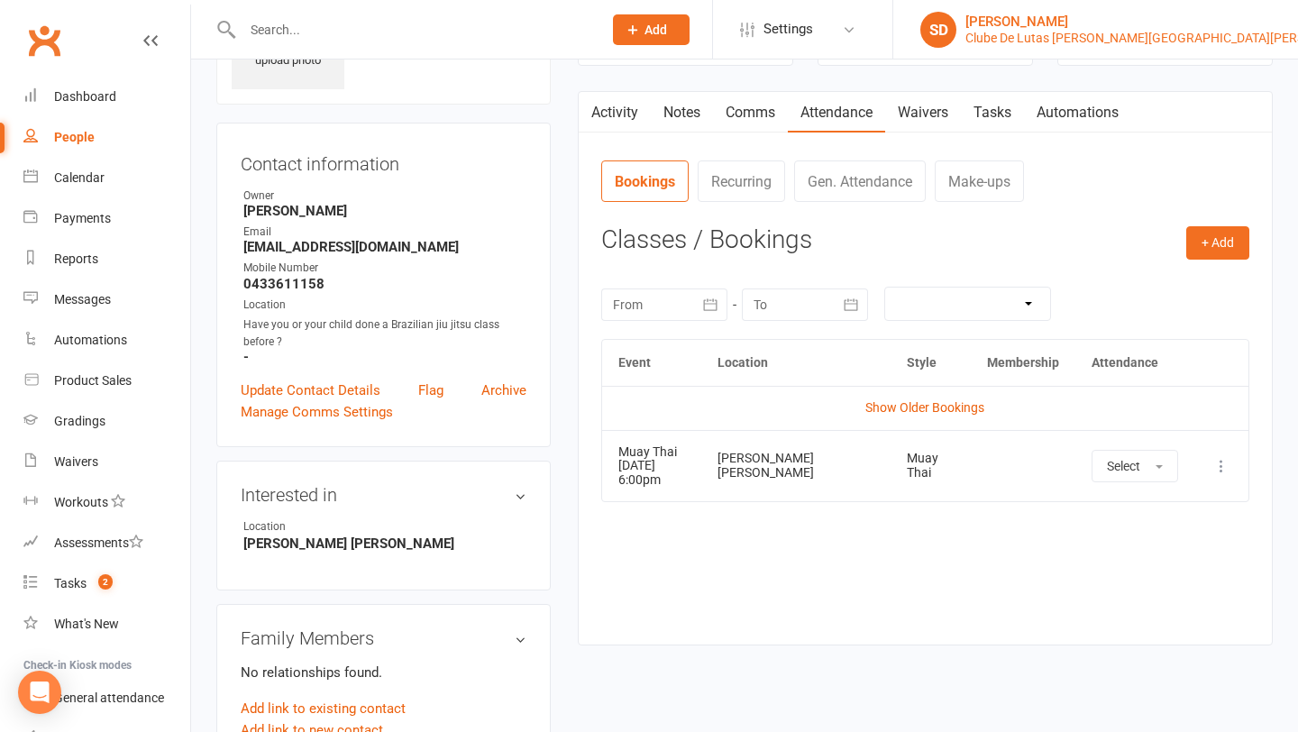
click at [1157, 28] on div "[PERSON_NAME]" at bounding box center [1165, 22] width 401 height 16
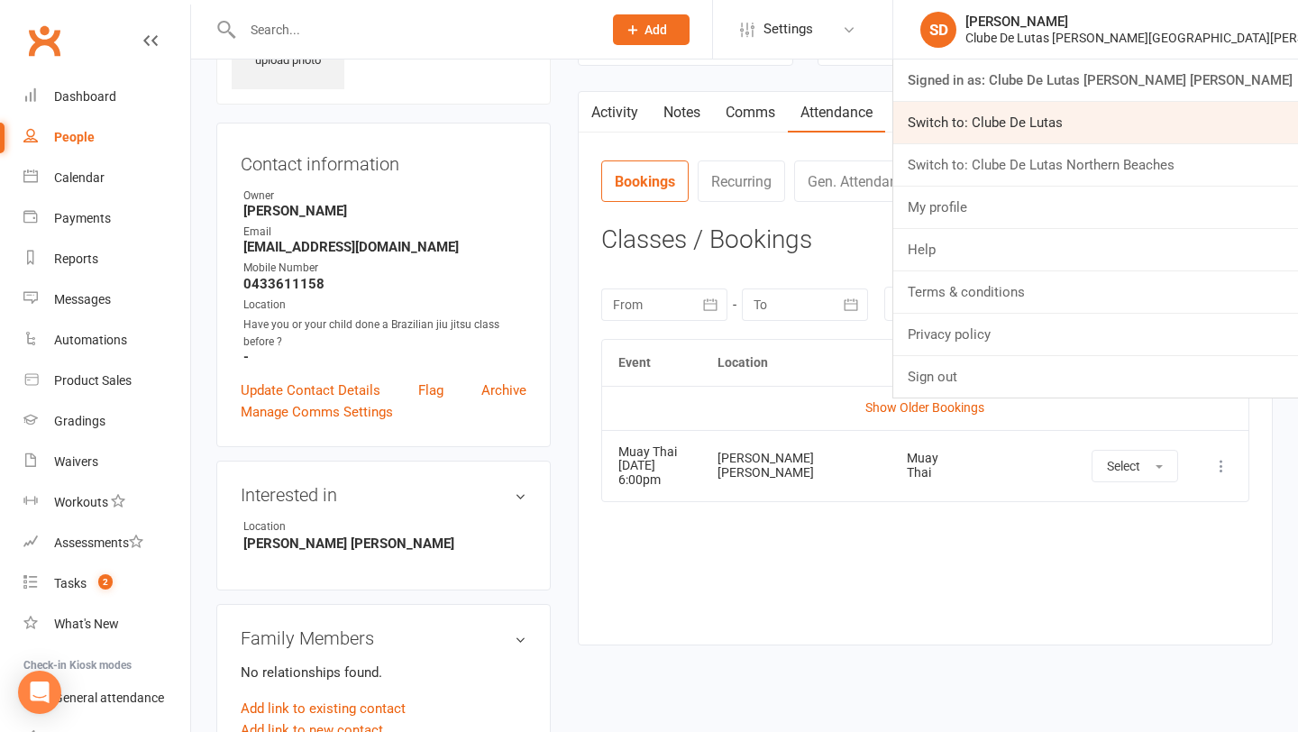
click at [1146, 116] on link "Switch to: Clube De Lutas" at bounding box center [1095, 122] width 405 height 41
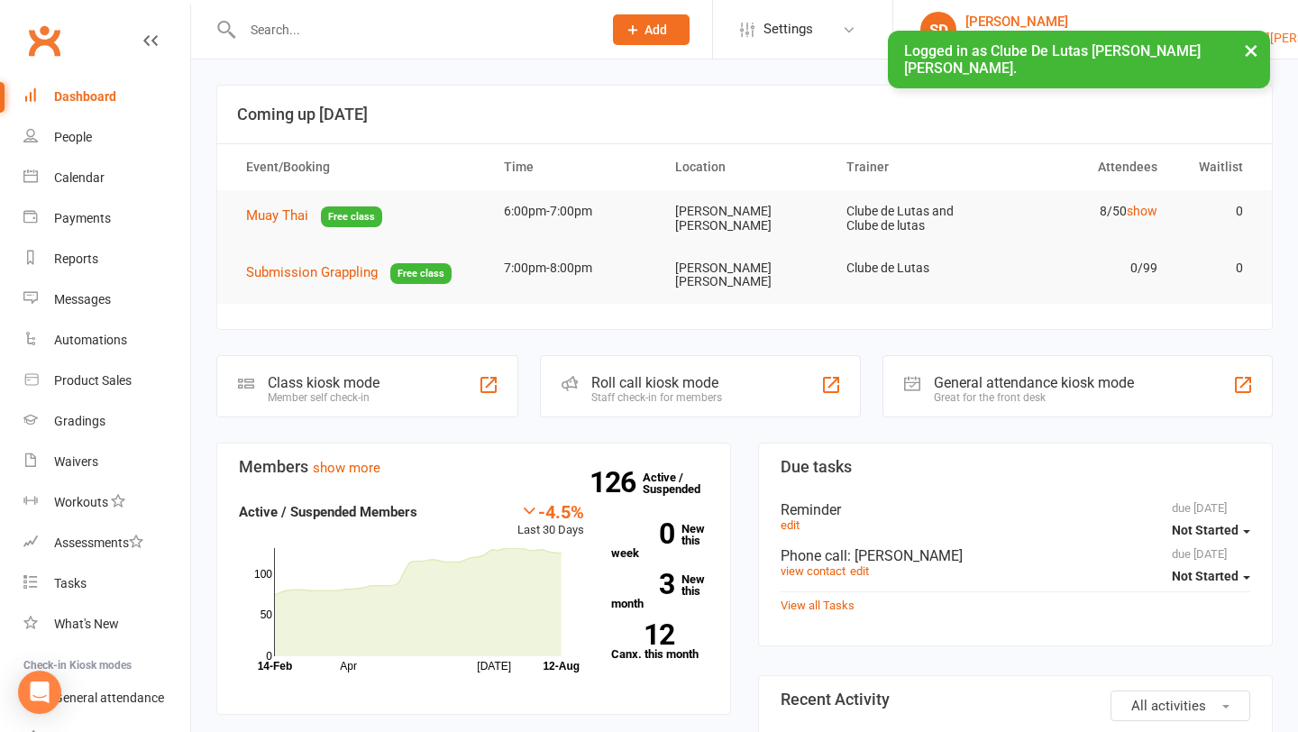
click at [1161, 16] on div "[PERSON_NAME]" at bounding box center [1165, 22] width 401 height 16
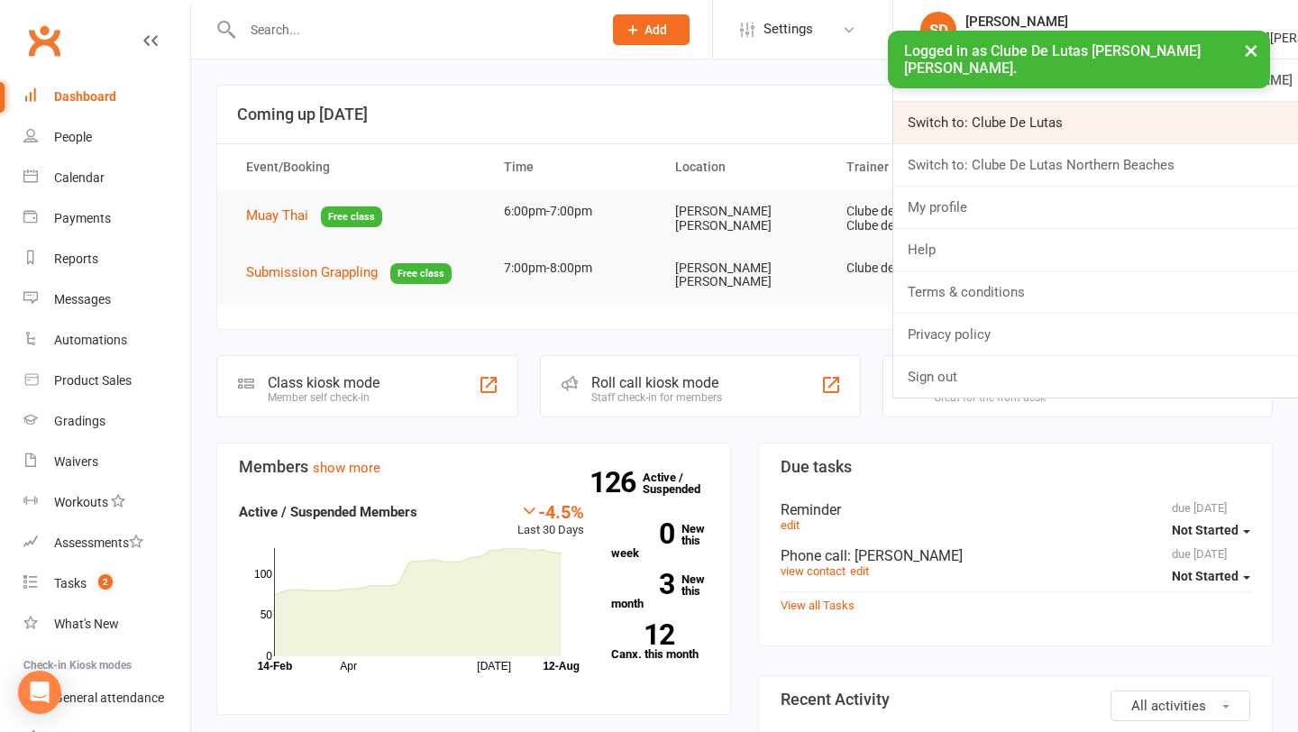
click at [1138, 113] on link "Switch to: Clube De Lutas" at bounding box center [1095, 122] width 405 height 41
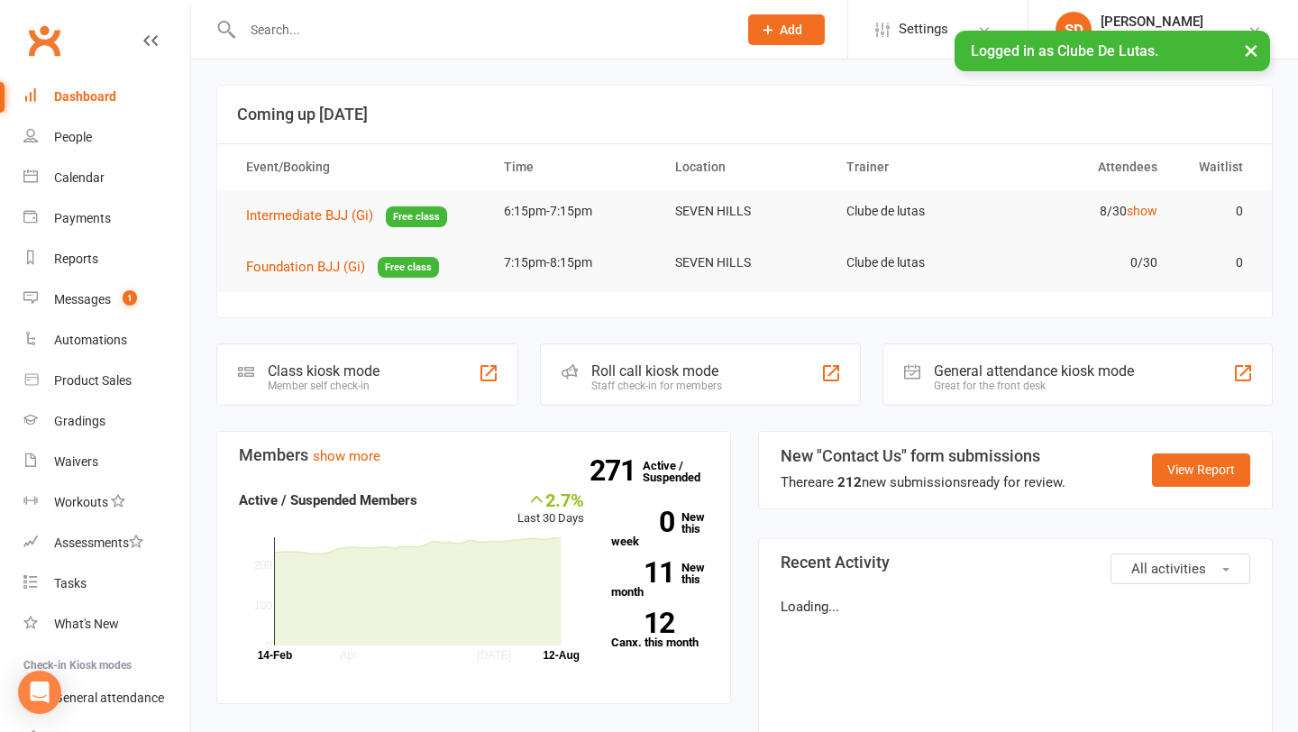
click at [341, 34] on input "text" at bounding box center [481, 29] width 488 height 25
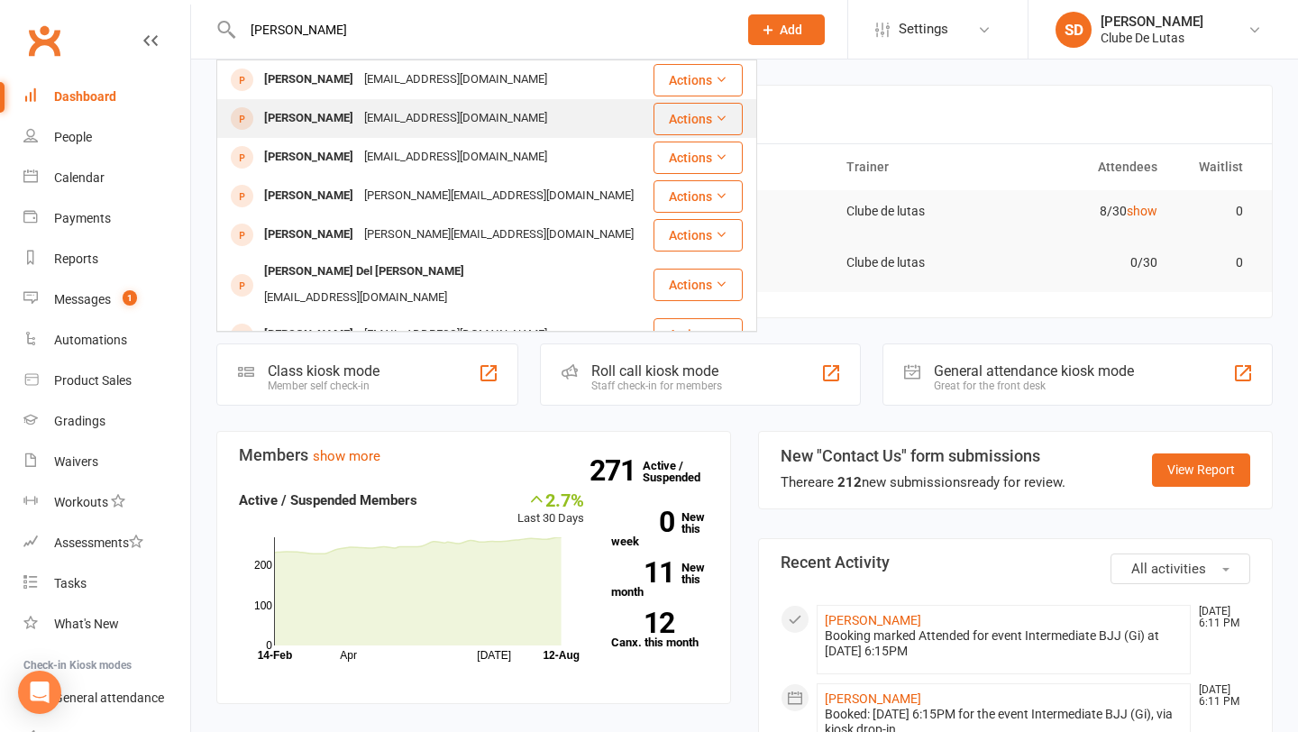
type input "tyler hope"
click at [324, 124] on div "[PERSON_NAME]" at bounding box center [309, 118] width 100 height 26
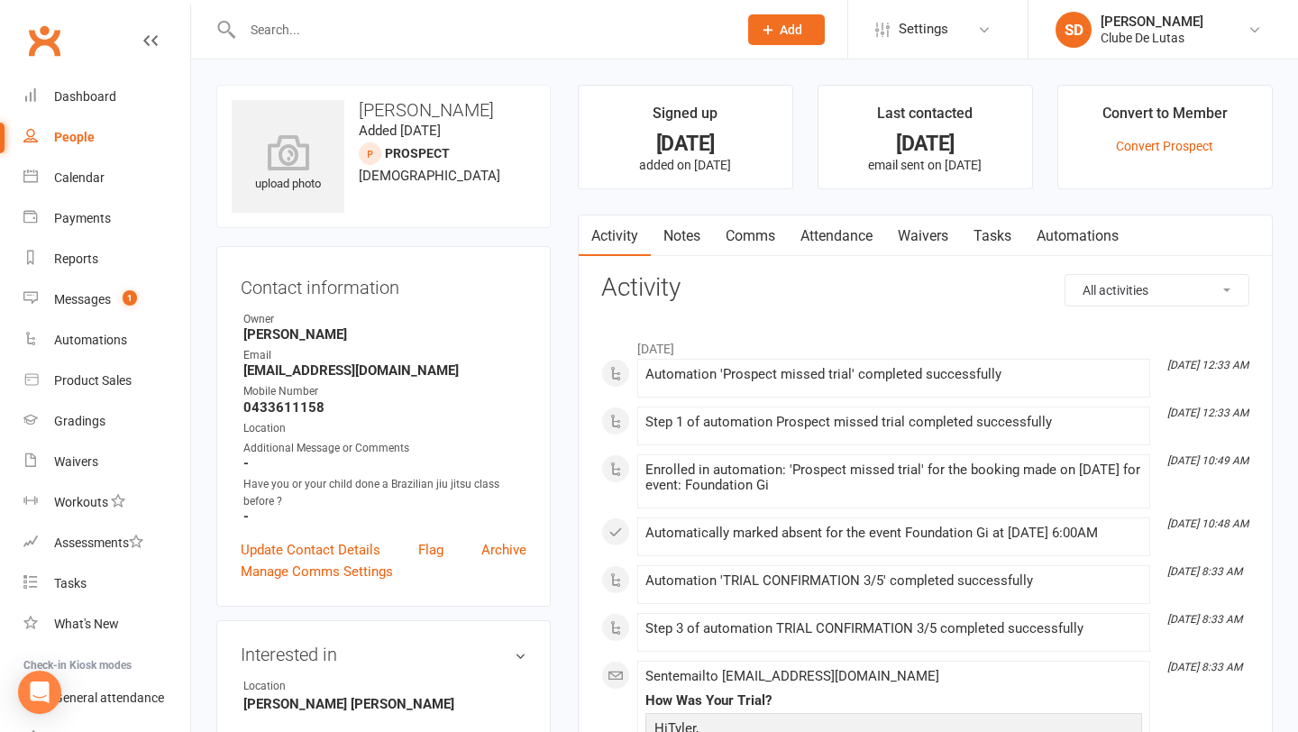
drag, startPoint x: 418, startPoint y: 378, endPoint x: 266, endPoint y: 370, distance: 152.5
click at [266, 370] on ul "Owner Siobhan Duffy Email tylermjhope@icloud.com Mobile Number 0433611158 Locat…" at bounding box center [384, 418] width 286 height 214
drag, startPoint x: 407, startPoint y: 369, endPoint x: 239, endPoint y: 365, distance: 168.6
click at [239, 365] on div "Contact information Owner Siobhan Duffy Email tylermjhope@icloud.com Mobile Num…" at bounding box center [383, 426] width 334 height 361
copy strong "[EMAIL_ADDRESS][DOMAIN_NAME]"
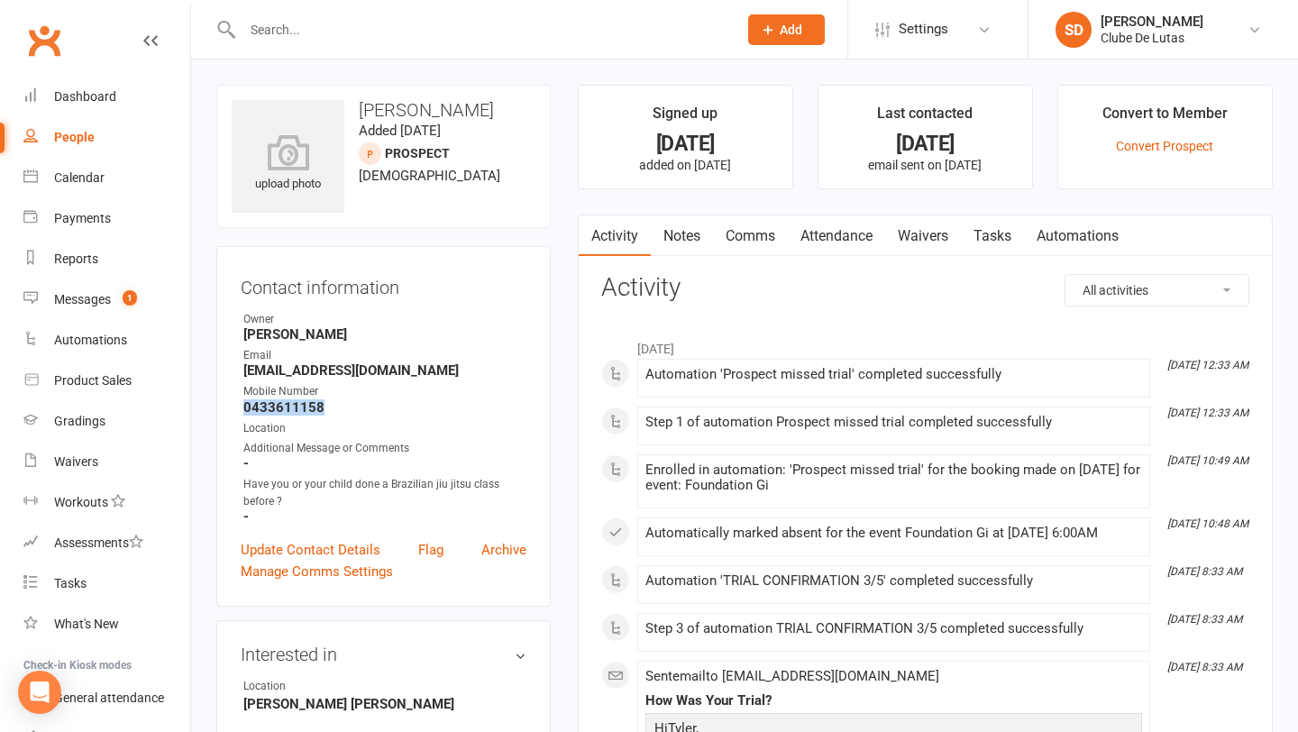
drag, startPoint x: 319, startPoint y: 408, endPoint x: 235, endPoint y: 410, distance: 83.9
click at [234, 410] on div "Contact information Owner Siobhan Duffy Email tylermjhope@icloud.com Mobile Num…" at bounding box center [383, 426] width 334 height 361
copy strong "0433611158"
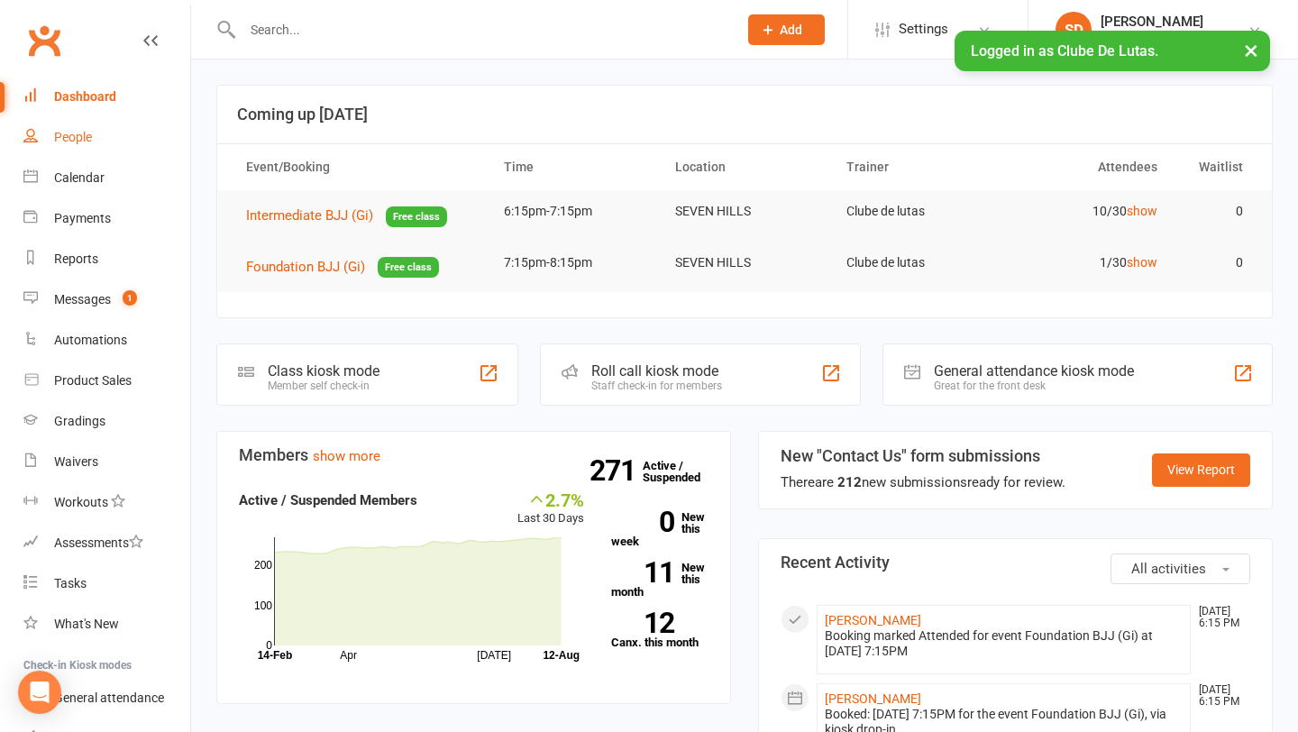
click at [63, 154] on link "People" at bounding box center [106, 137] width 167 height 41
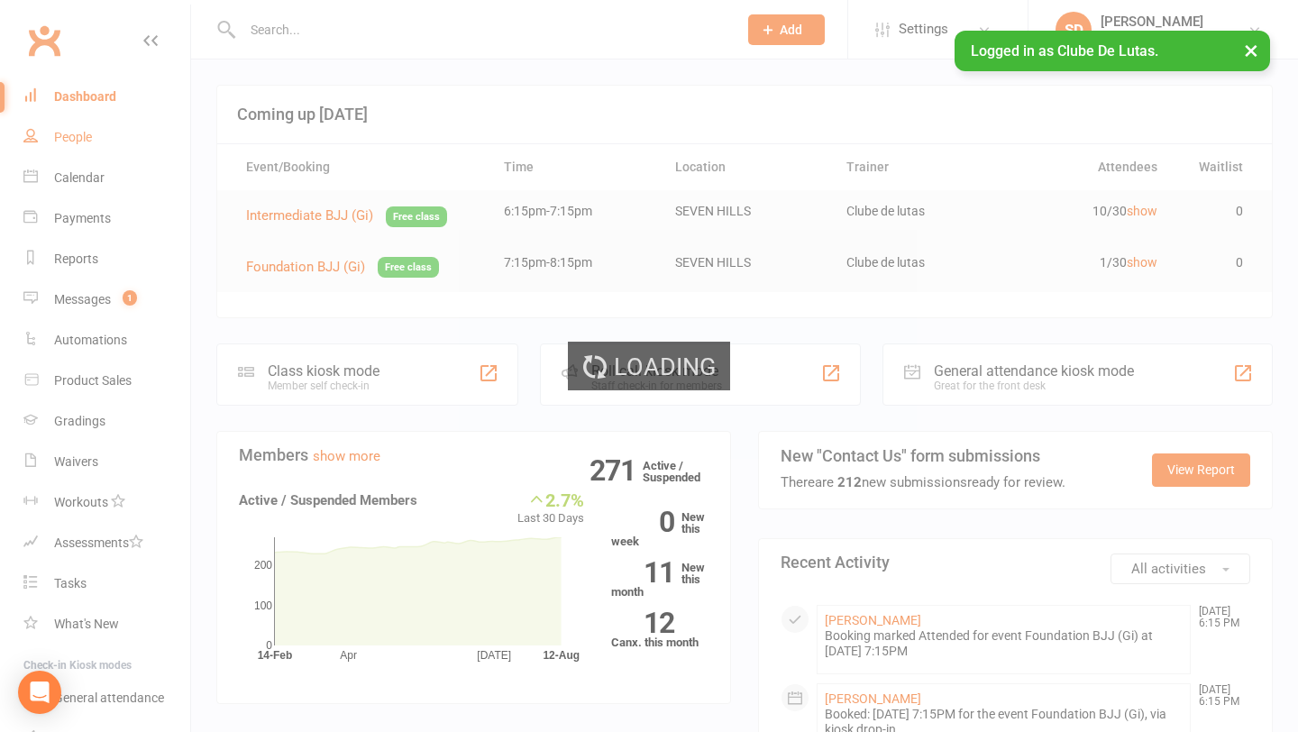
select select "100"
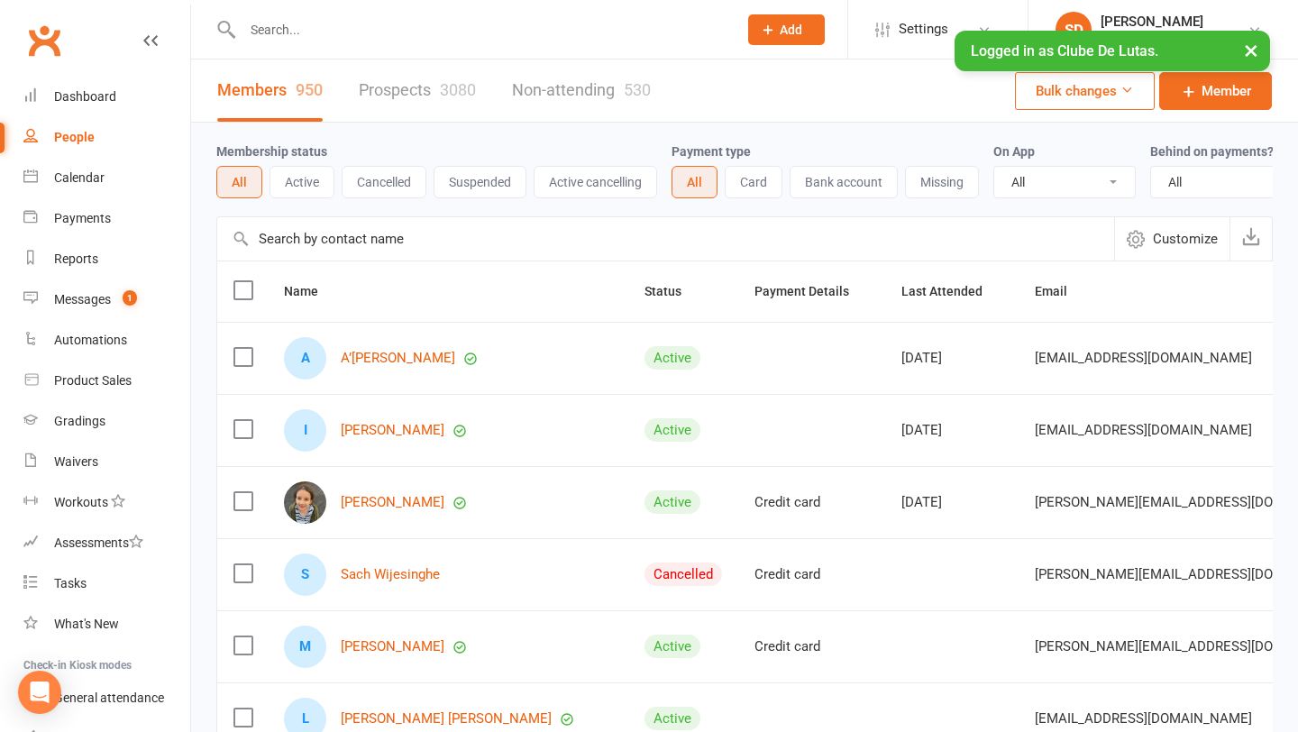
click at [405, 77] on link "Prospects 3080" at bounding box center [417, 90] width 117 height 62
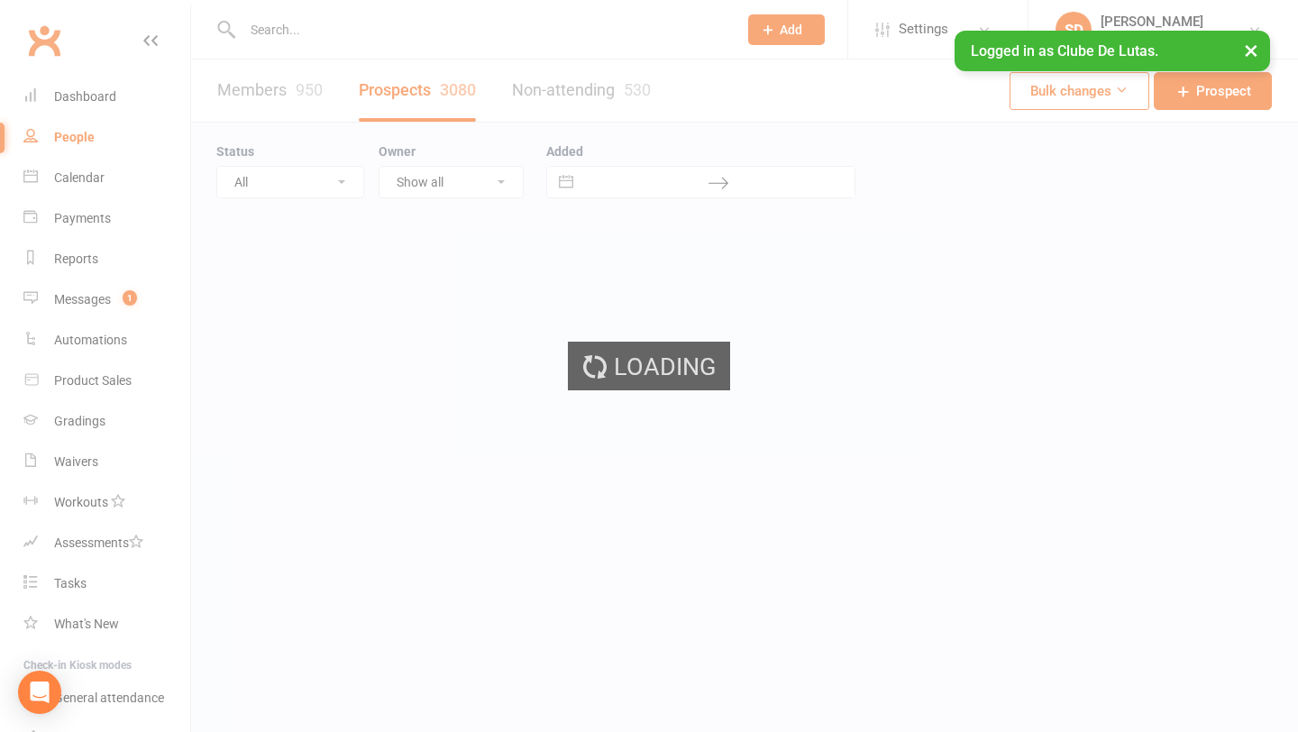
select select "100"
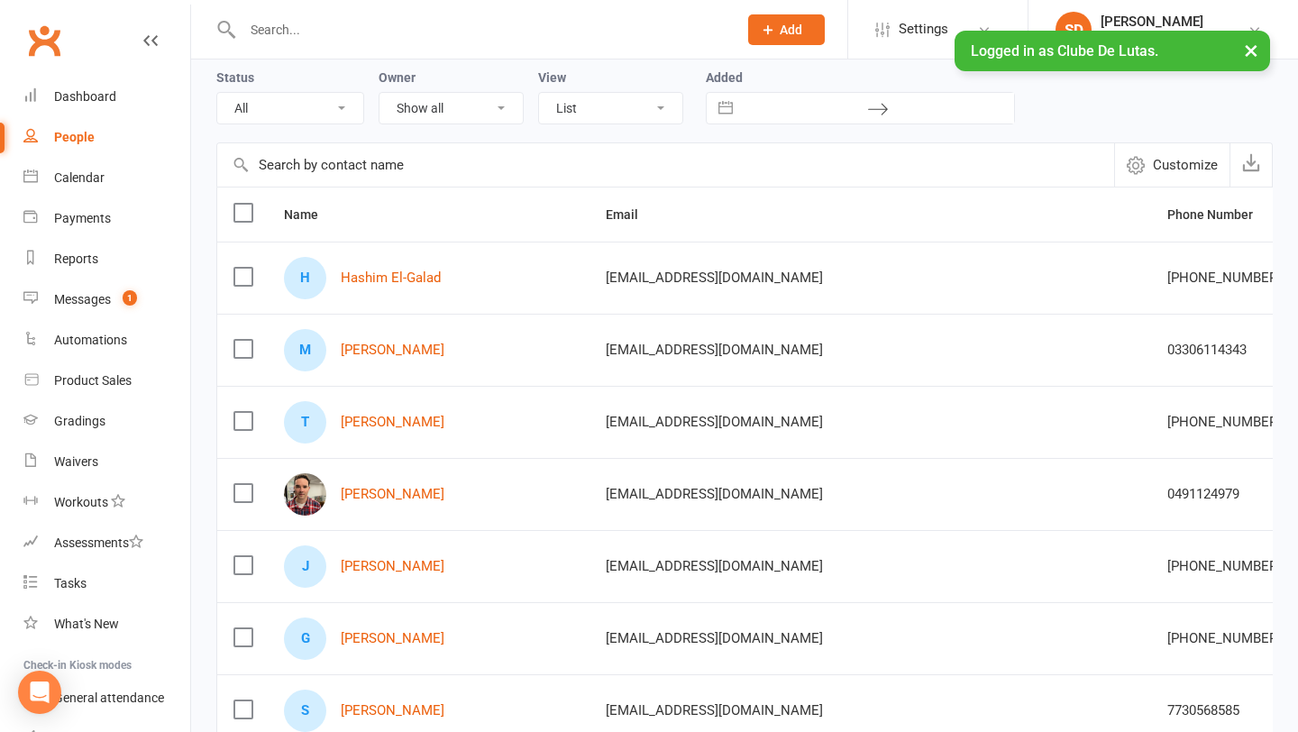
scroll to position [75, 0]
click at [397, 285] on div "H Hashim El-Galad" at bounding box center [428, 277] width 289 height 42
click at [396, 281] on link "Hashim El-Galad" at bounding box center [391, 277] width 100 height 15
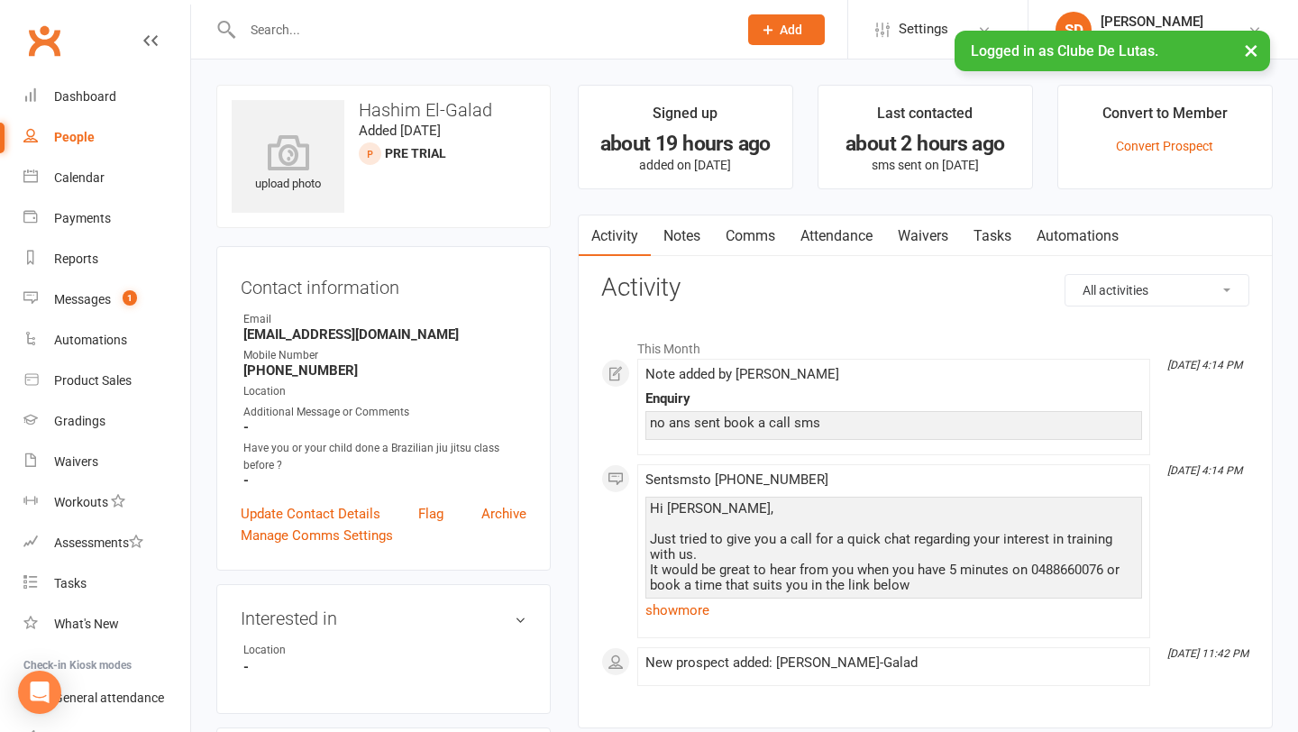
click at [843, 236] on link "Attendance" at bounding box center [836, 235] width 97 height 41
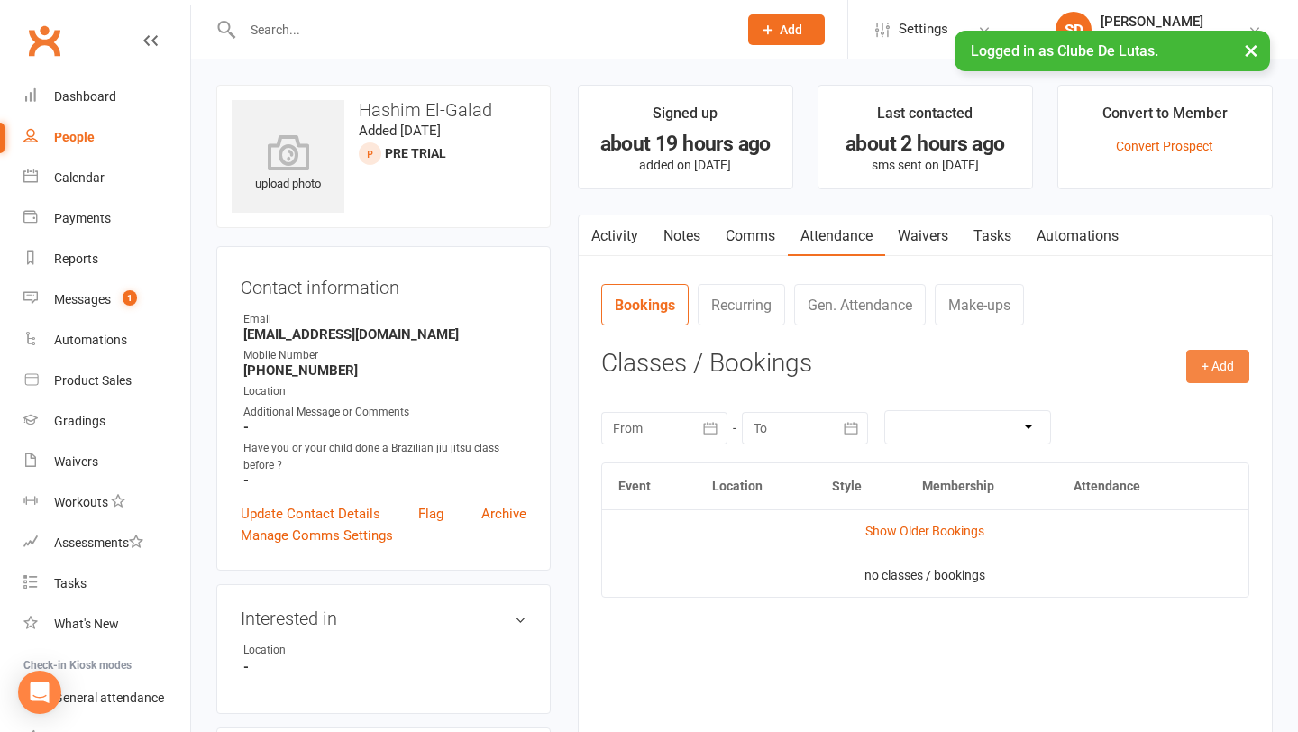
click at [1212, 363] on button "+ Add" at bounding box center [1217, 366] width 63 height 32
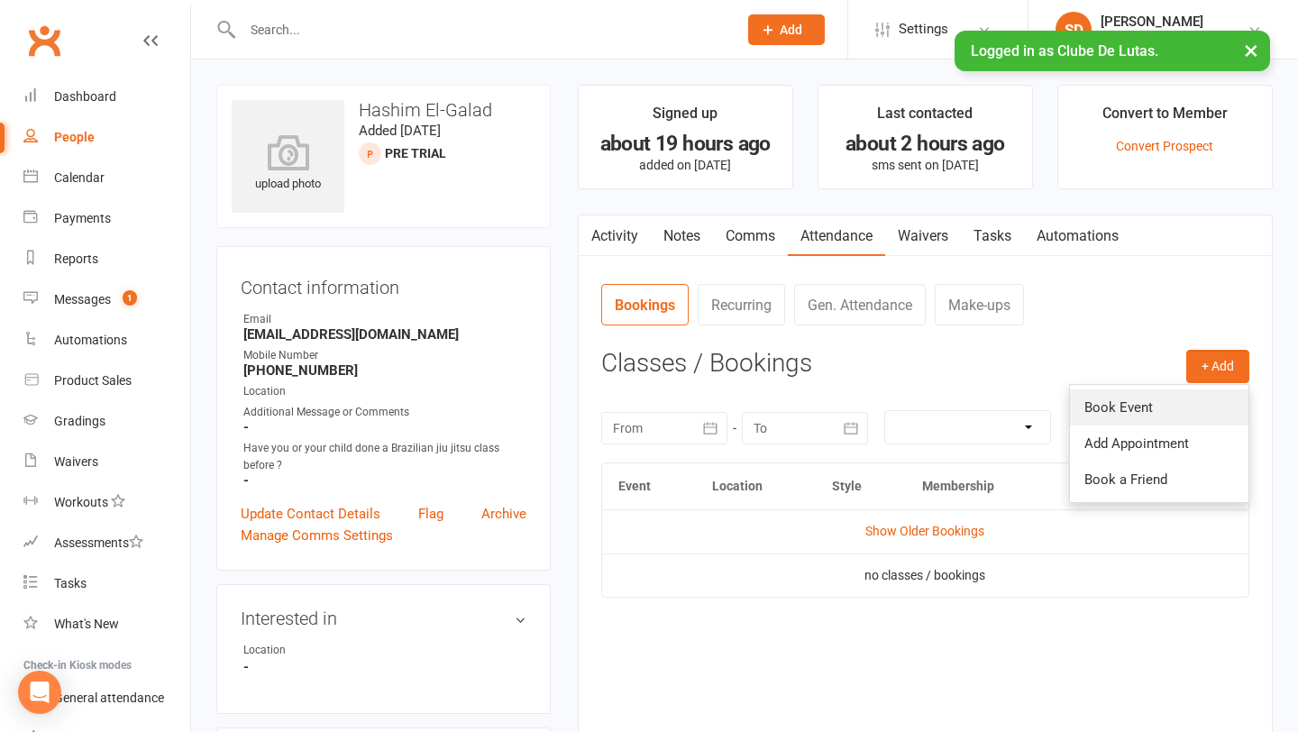
click at [1135, 389] on link "Book Event" at bounding box center [1159, 407] width 178 height 36
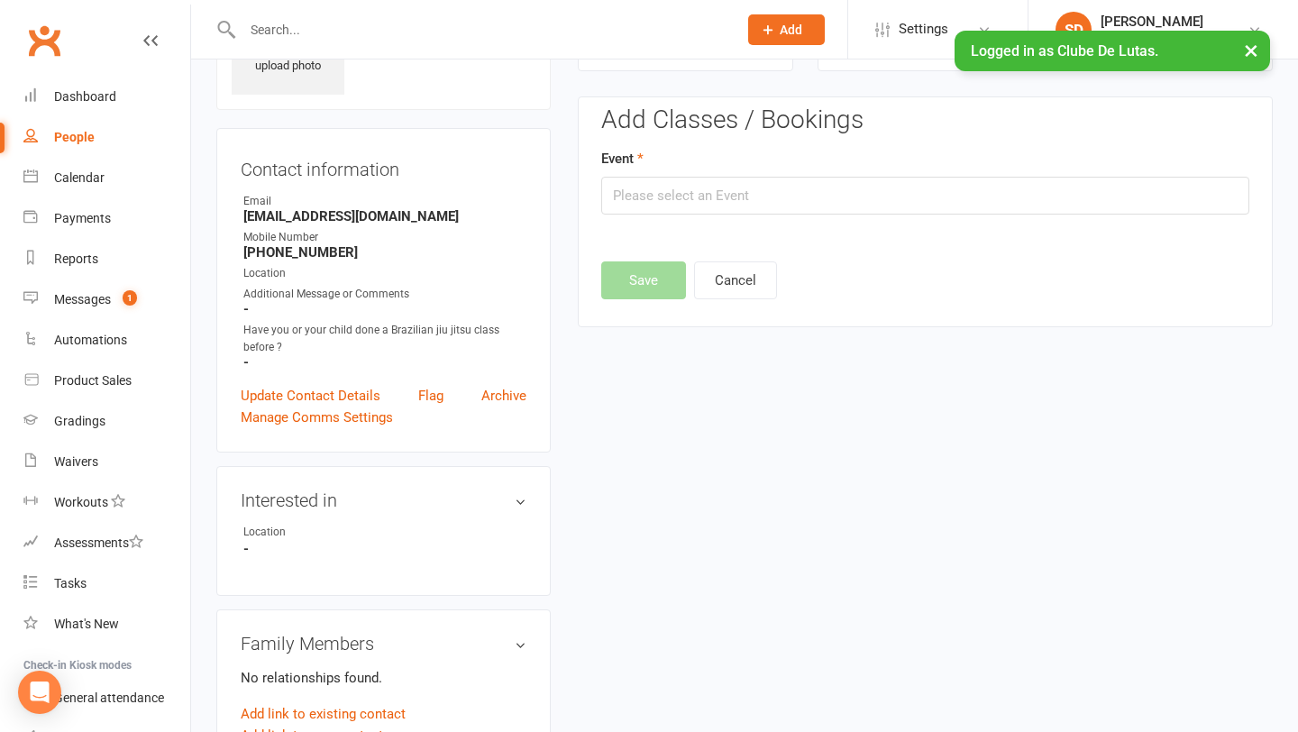
scroll to position [123, 0]
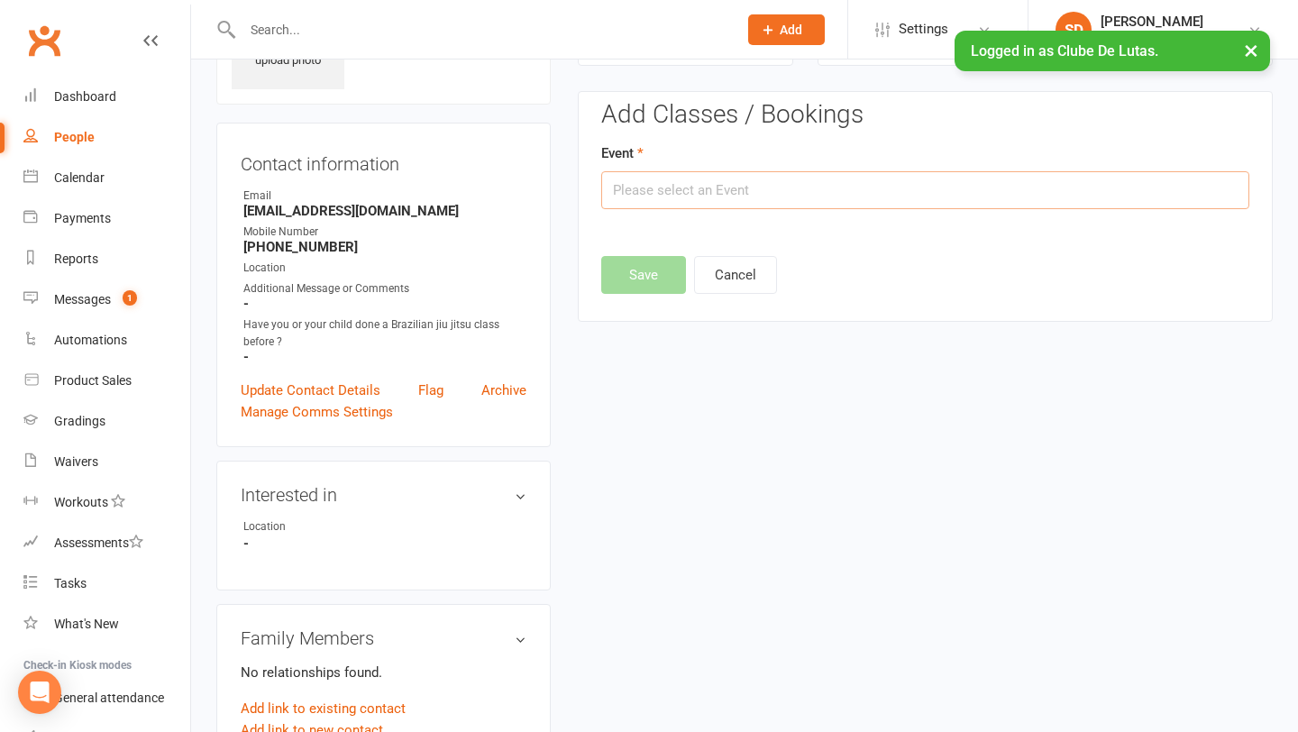
click at [979, 185] on input "text" at bounding box center [925, 190] width 648 height 38
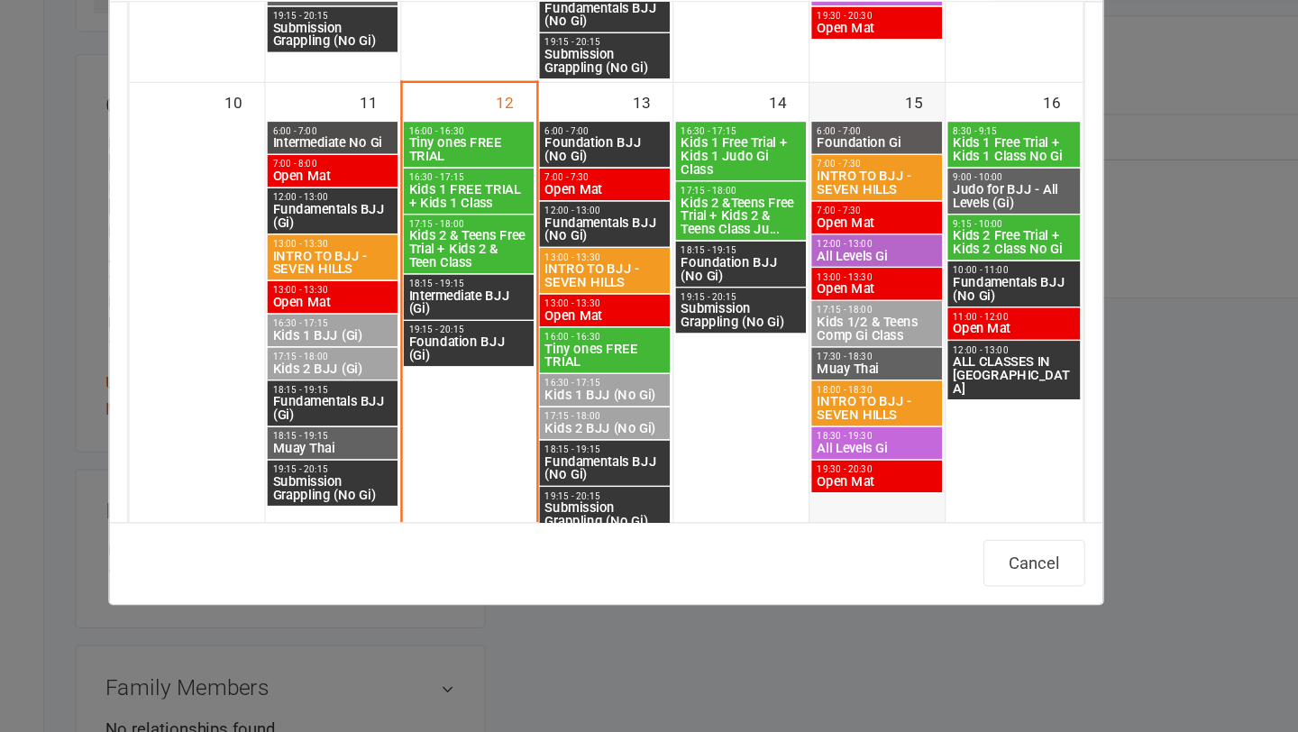
scroll to position [840, 0]
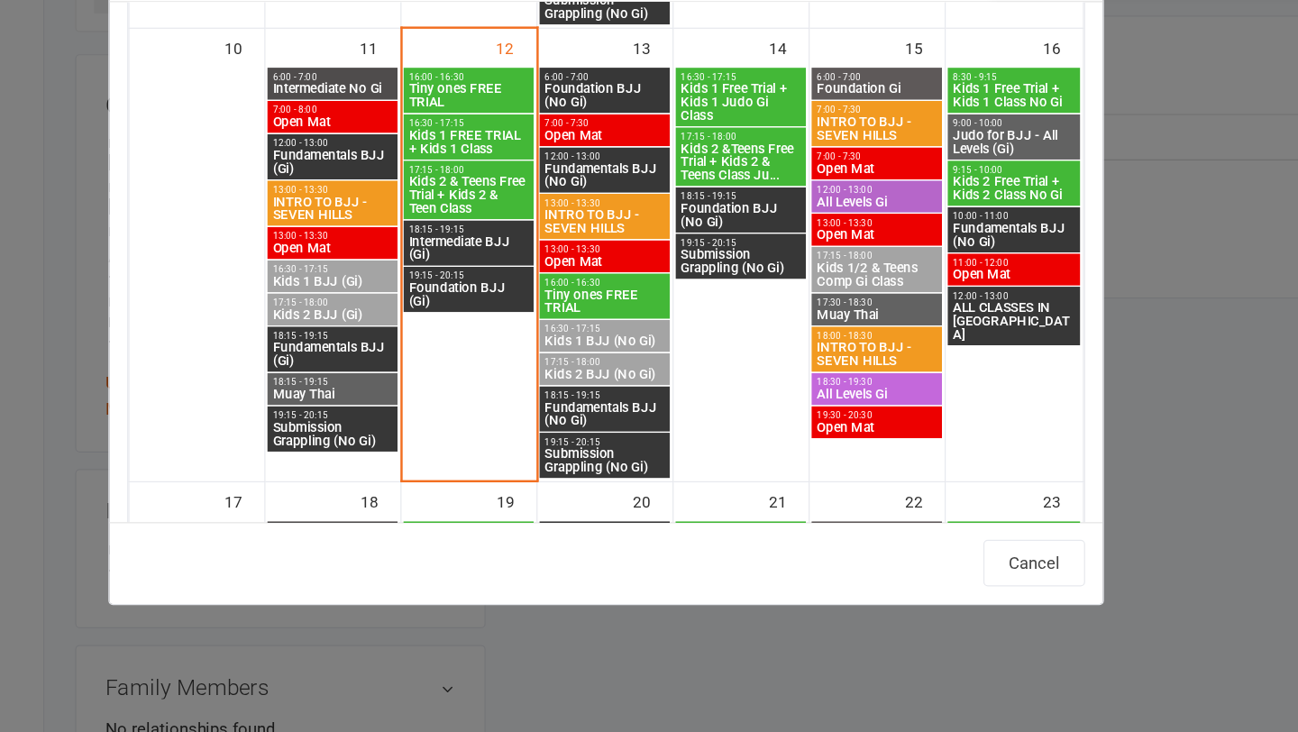
click at [898, 364] on span "INTRO TO BJJ - SEVEN HILLS" at bounding box center [869, 367] width 99 height 22
type input "INTRO TO BJJ - SEVEN HILLS - [DATE] 6:00:00 PM"
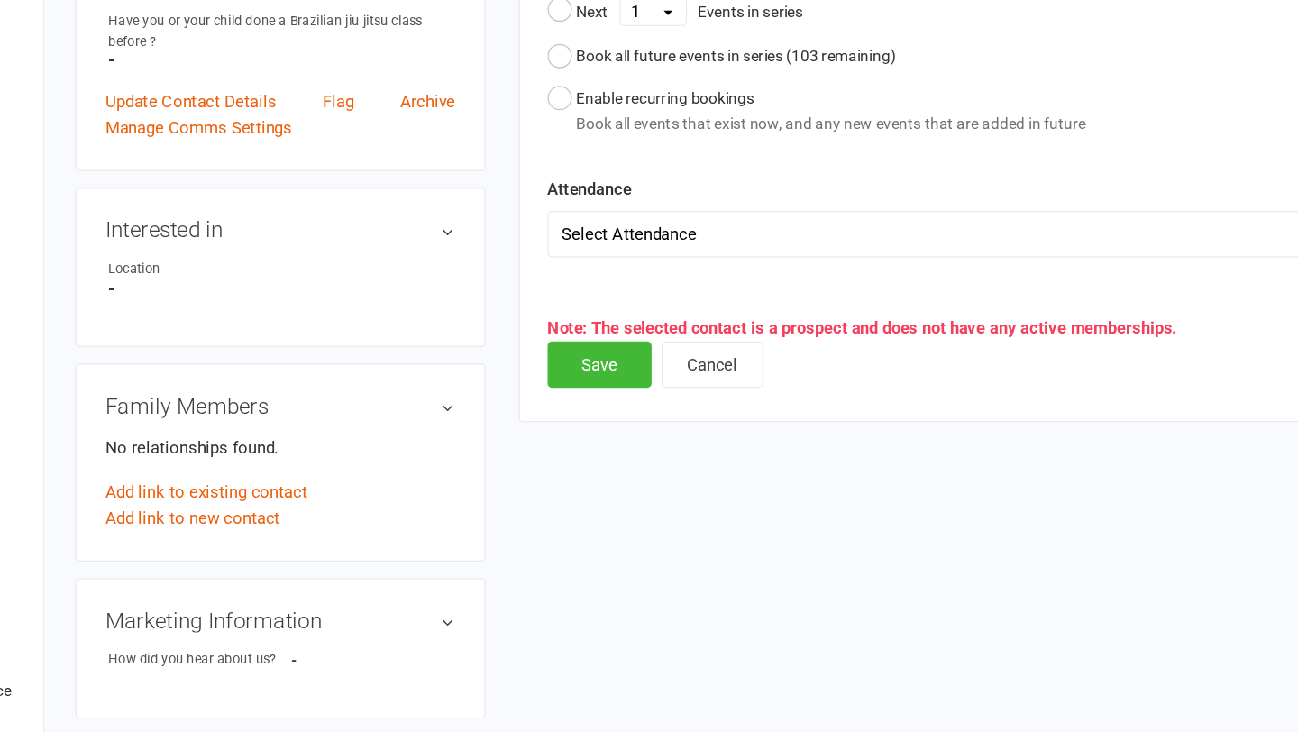
scroll to position [316, 0]
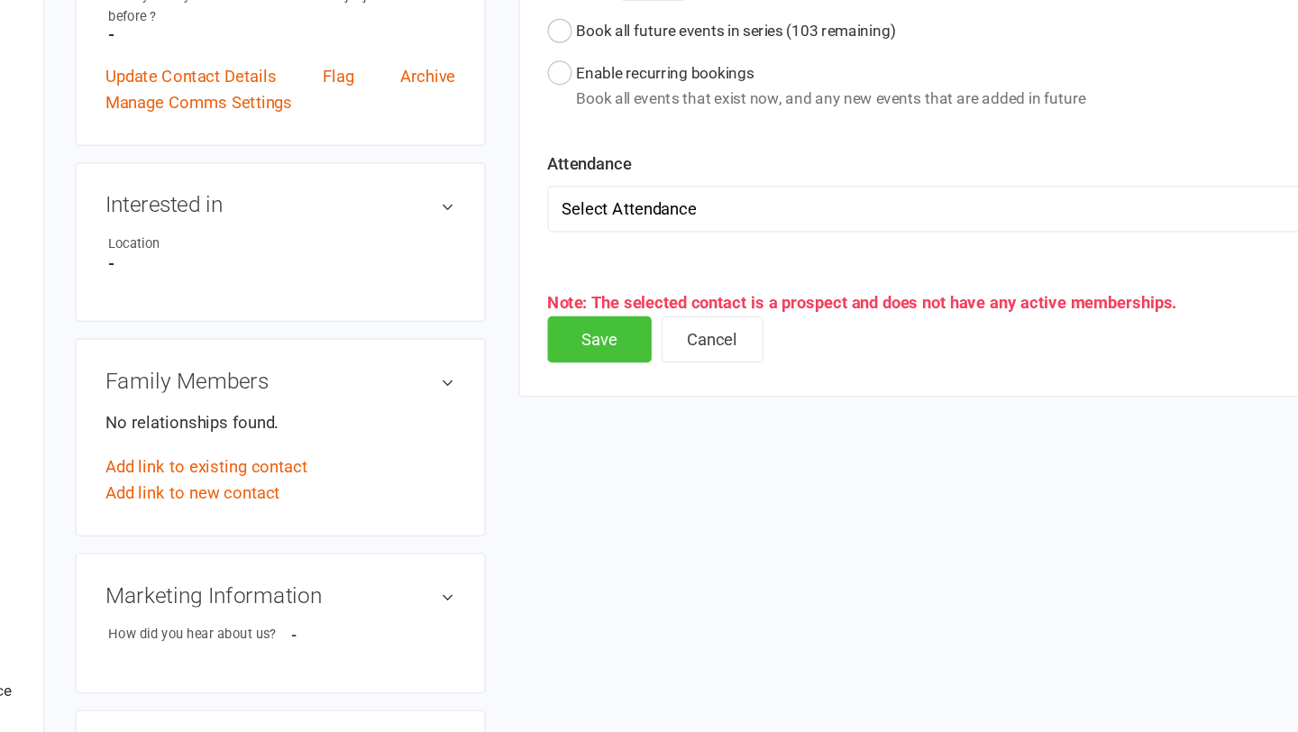
click at [643, 410] on button "Save" at bounding box center [643, 412] width 85 height 38
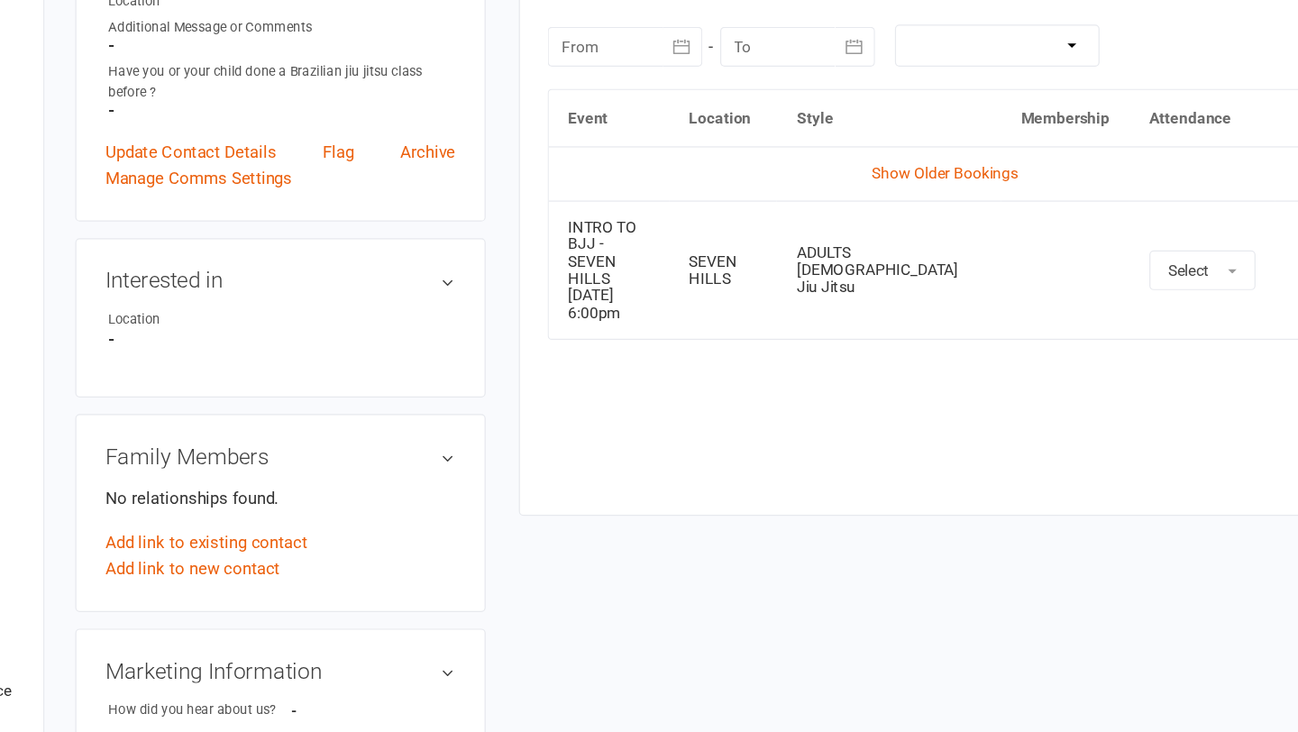
scroll to position [256, 0]
click at [336, 254] on link "Update Contact Details" at bounding box center [311, 258] width 140 height 22
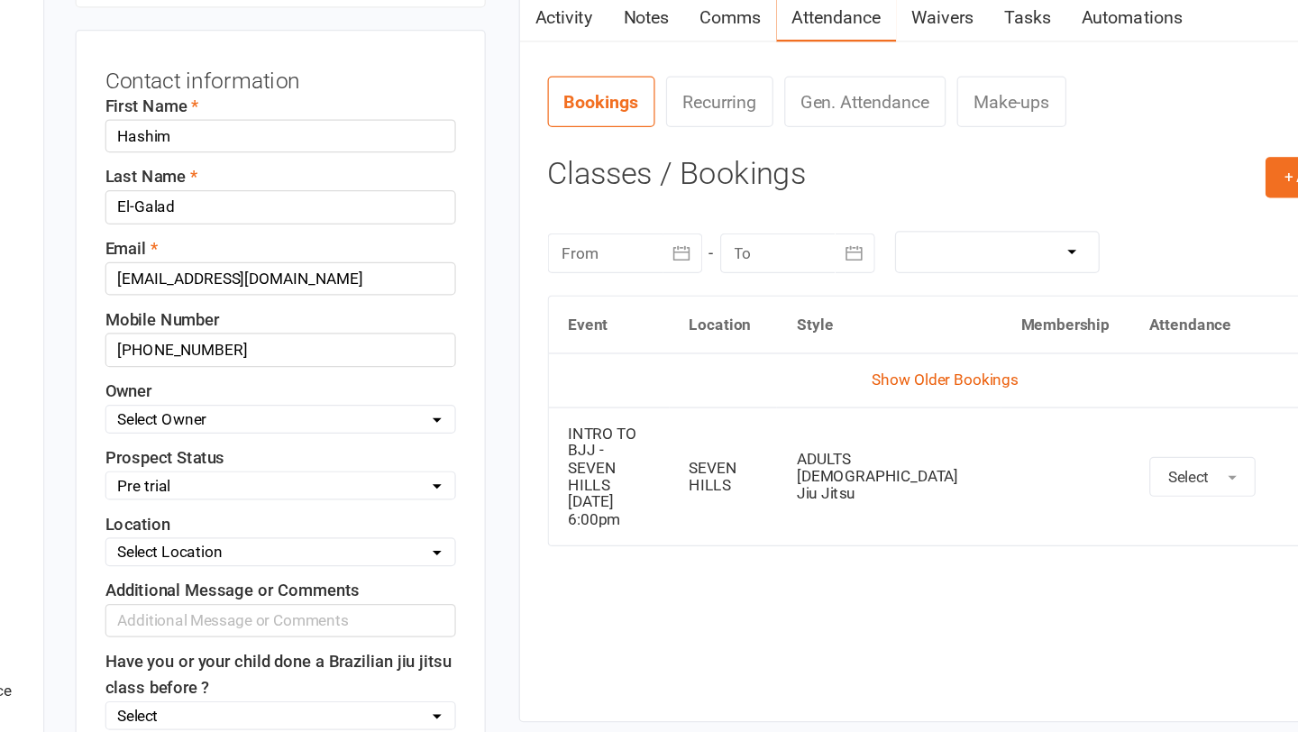
scroll to position [85, 0]
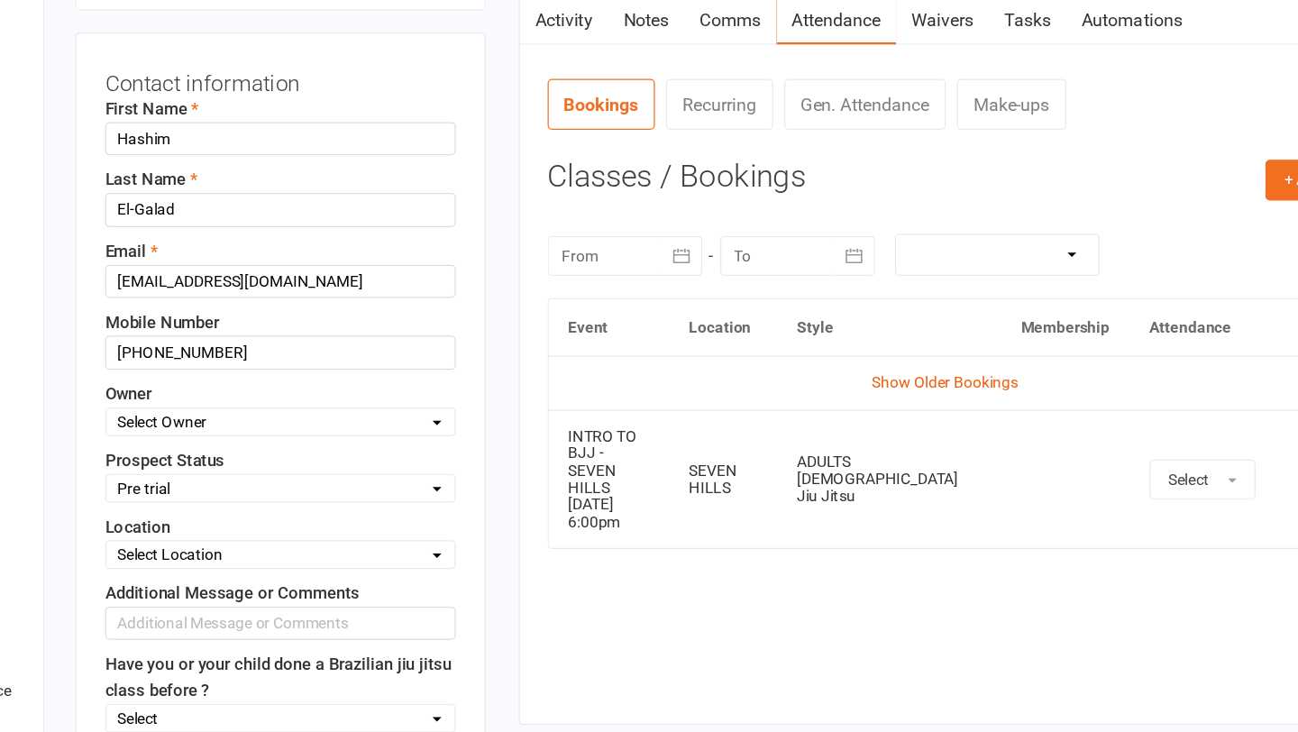
click at [419, 535] on select "Select Pre trial Pre trial - ADULTS Pre trial - INTRO Pre trial - KIDS IN TRIAL…" at bounding box center [384, 533] width 284 height 20
select select "Pre trial - INTRO"
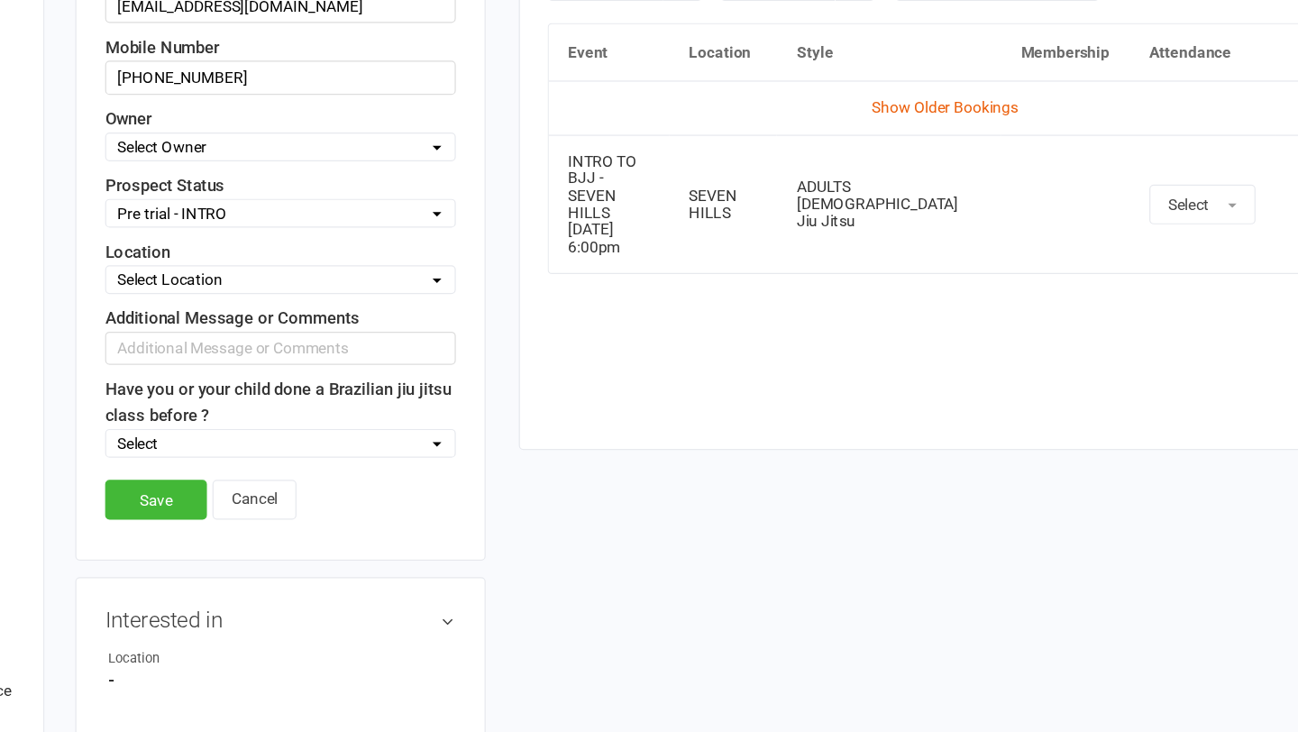
scroll to position [315, 0]
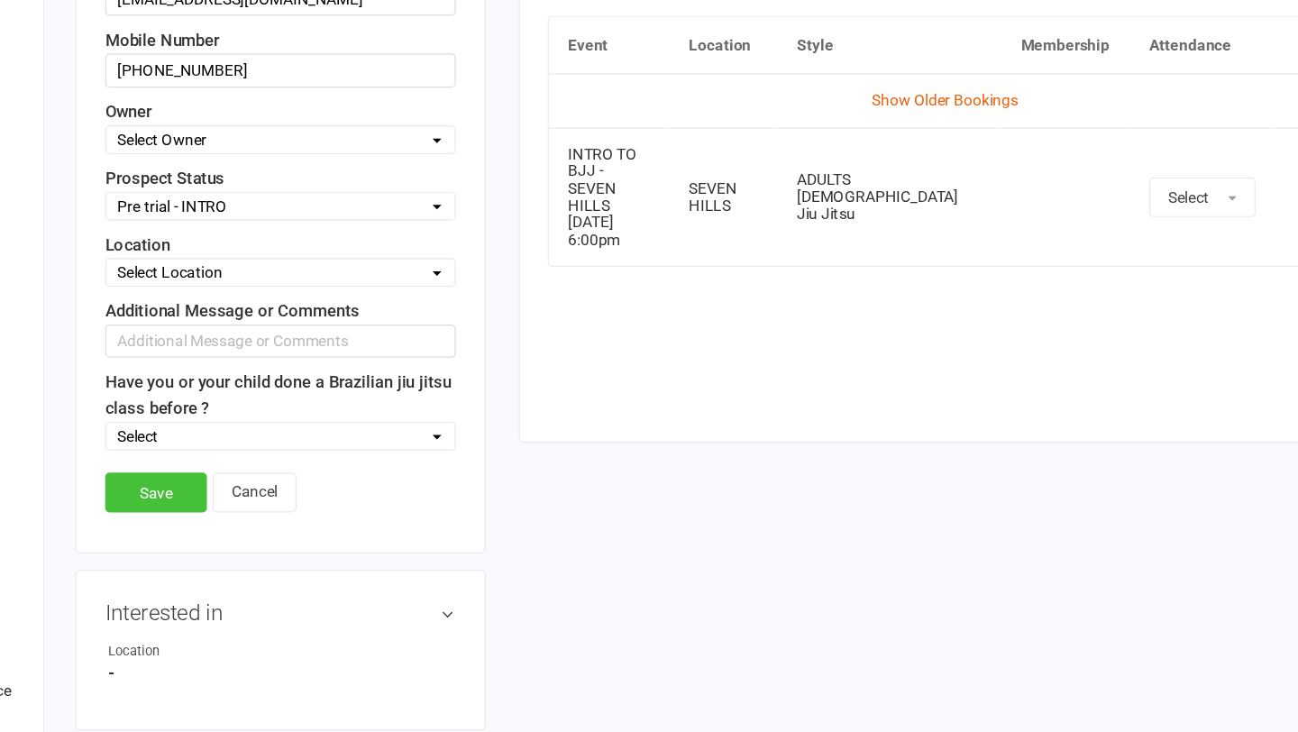
click at [280, 537] on link "Save" at bounding box center [282, 536] width 83 height 32
